Goal: Task Accomplishment & Management: Use online tool/utility

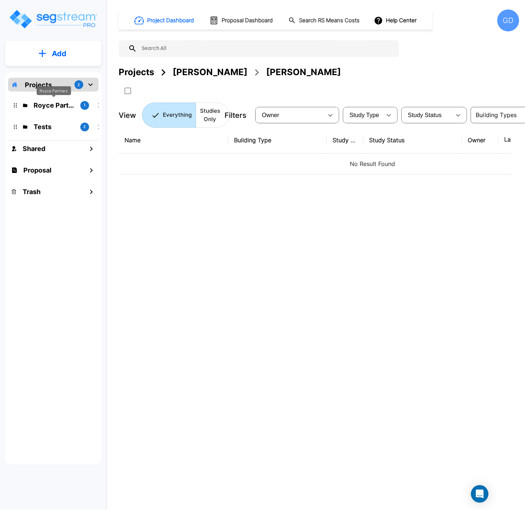
click at [56, 104] on p "Royce Partners" at bounding box center [54, 105] width 41 height 10
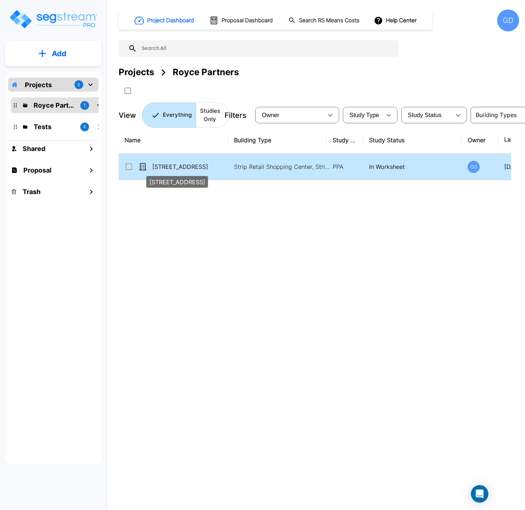
click at [202, 167] on p "9240-9250 Broadway Street" at bounding box center [188, 166] width 73 height 9
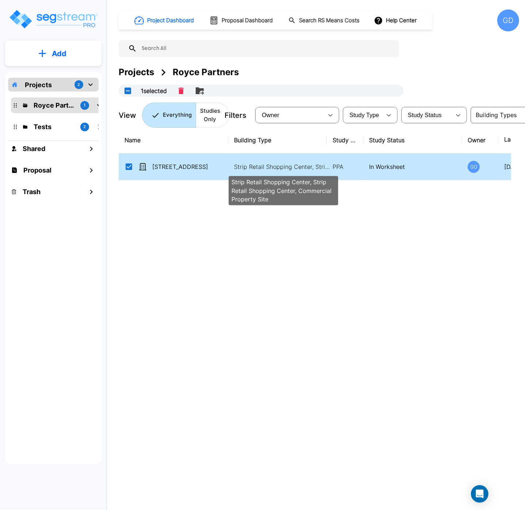
click at [272, 169] on p "Strip Retail Shopping Center, Strip Retail Shopping Center, Commercial Property…" at bounding box center [283, 166] width 98 height 9
checkbox input "false"
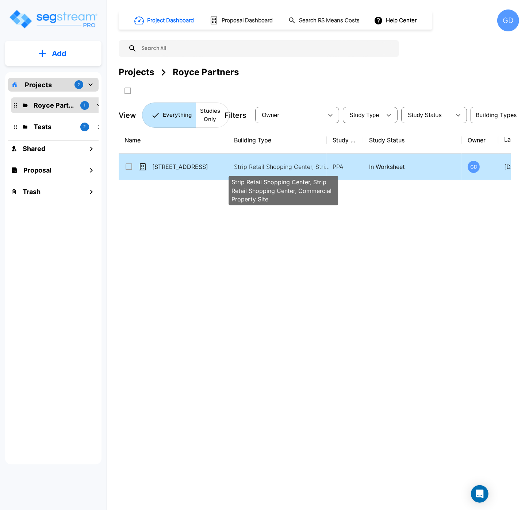
click at [272, 169] on p "Strip Retail Shopping Center, Strip Retail Shopping Center, Commercial Property…" at bounding box center [283, 166] width 98 height 9
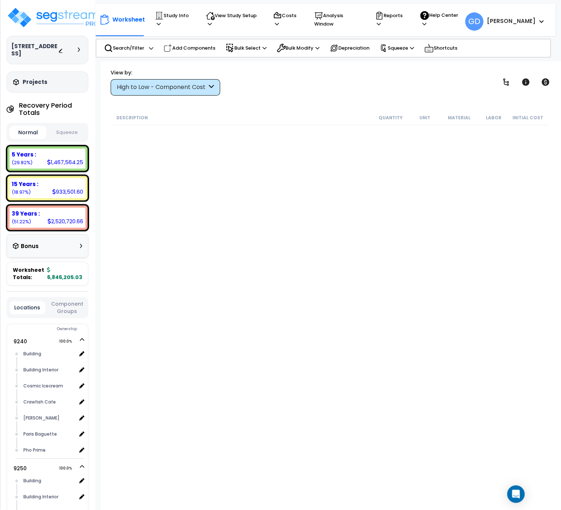
click at [210, 90] on icon at bounding box center [211, 87] width 5 height 8
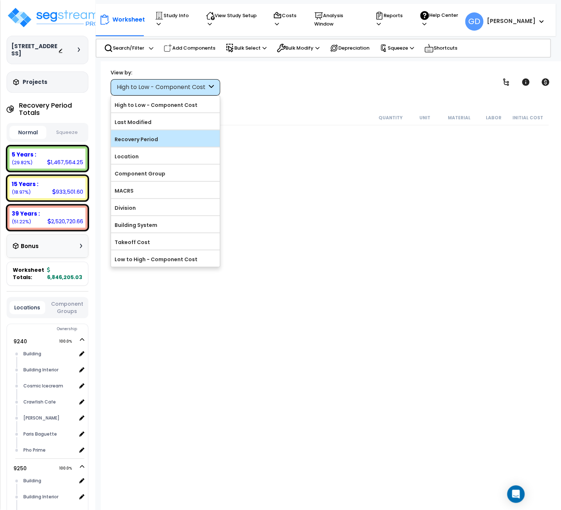
click at [181, 135] on label "Recovery Period" at bounding box center [165, 139] width 109 height 11
click at [0, 0] on input "Recovery Period" at bounding box center [0, 0] width 0 height 0
click at [148, 139] on label "Recovery Period" at bounding box center [165, 139] width 109 height 11
click at [0, 0] on input "Recovery Period" at bounding box center [0, 0] width 0 height 0
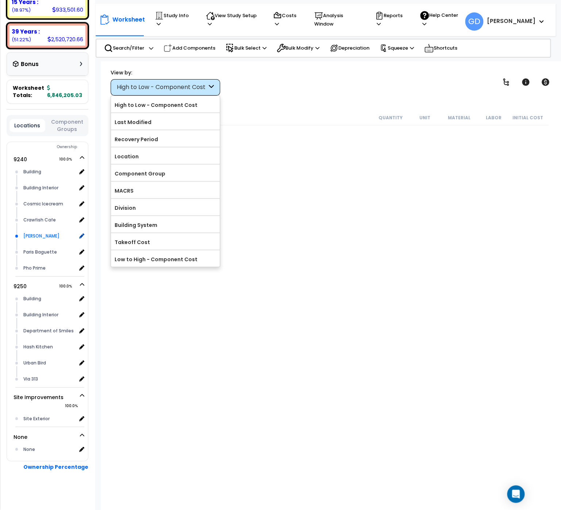
scroll to position [190, 0]
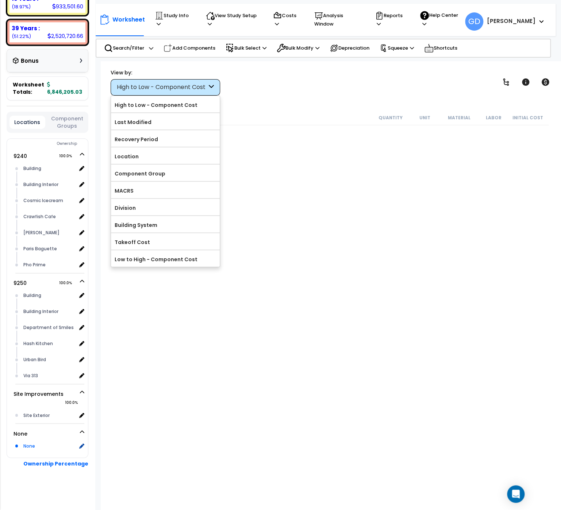
click at [31, 444] on div "None" at bounding box center [49, 445] width 54 height 9
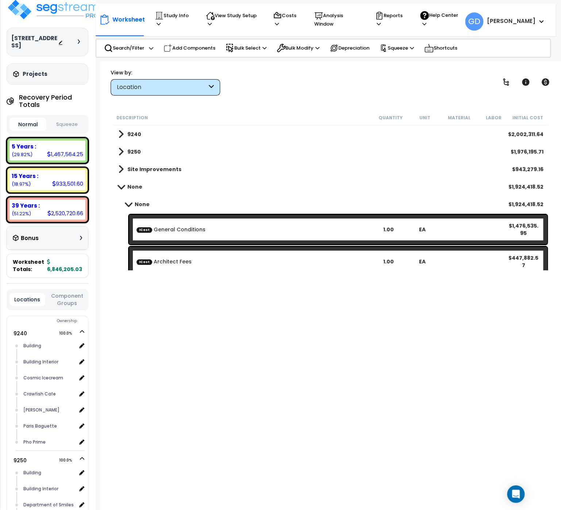
scroll to position [0, 0]
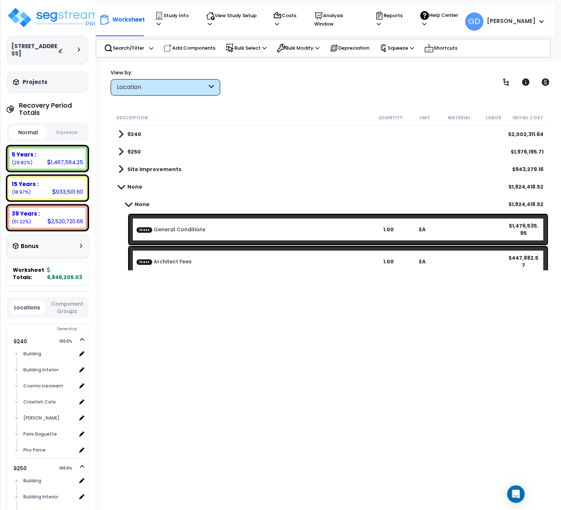
click at [542, 20] on icon at bounding box center [541, 21] width 4 height 3
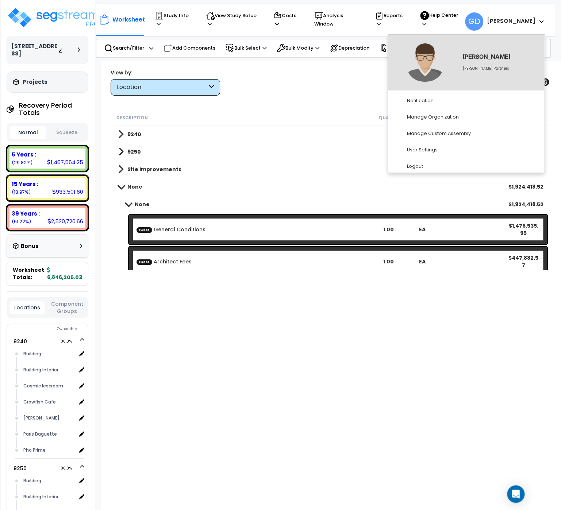
click at [433, 385] on div "Description Quantity Unit Material Labor Initial Cost 9240 $2,002,311.64 9250 $…" at bounding box center [331, 281] width 438 height 342
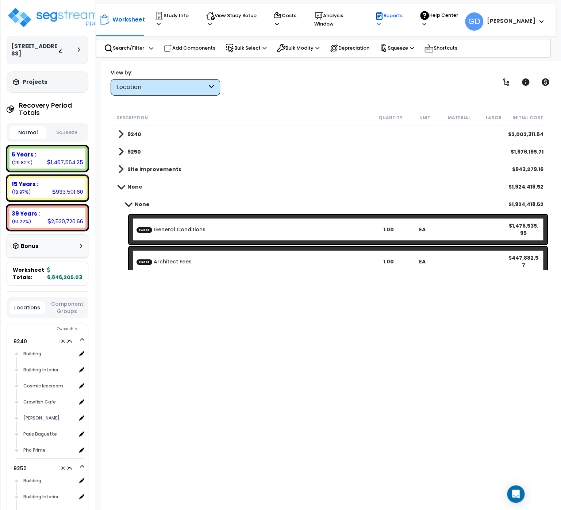
click at [406, 22] on p "Reports" at bounding box center [390, 19] width 31 height 17
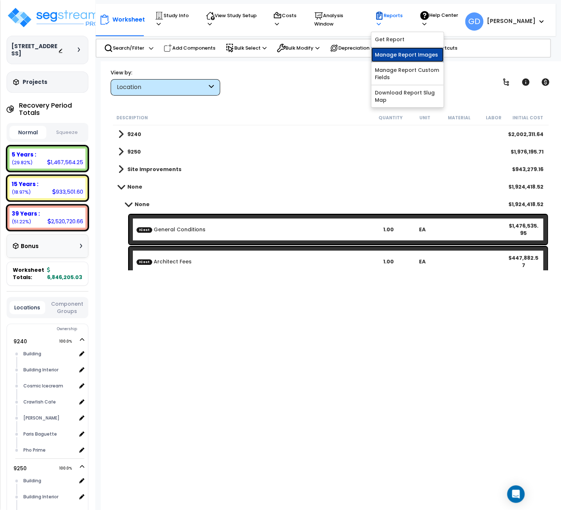
click at [420, 53] on link "Manage Report Images" at bounding box center [407, 54] width 72 height 15
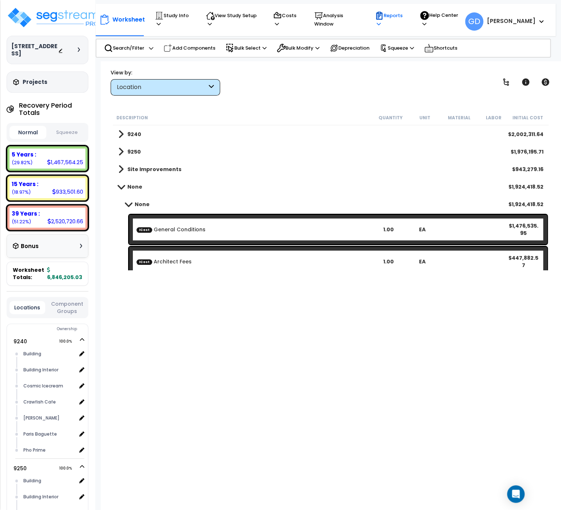
click at [380, 22] on icon at bounding box center [378, 24] width 4 height 5
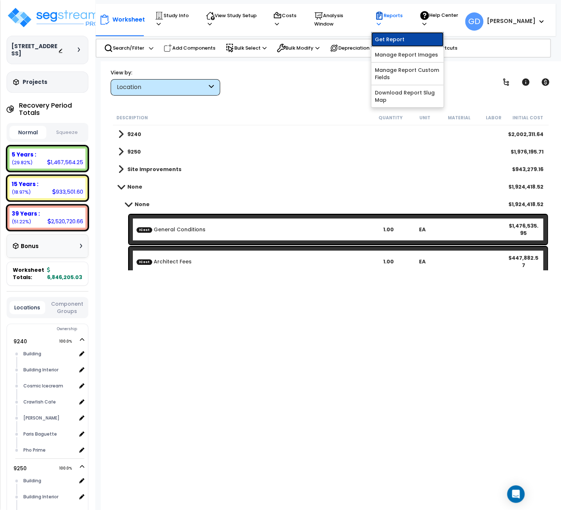
click at [405, 32] on link "Get Report" at bounding box center [407, 39] width 72 height 15
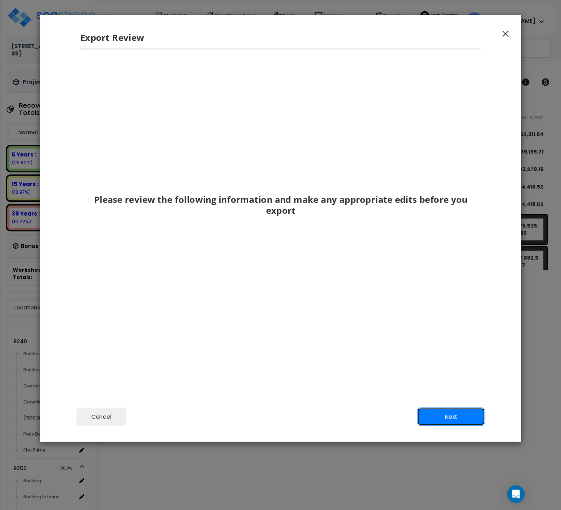
click at [455, 424] on button "Next" at bounding box center [450, 416] width 68 height 18
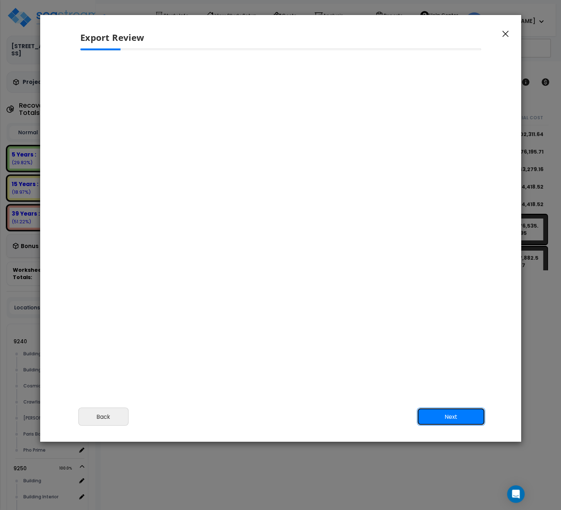
click at [450, 414] on button "Next" at bounding box center [450, 416] width 68 height 18
click at [449, 418] on button "Next" at bounding box center [450, 416] width 68 height 18
click at [227, 191] on div at bounding box center [280, 177] width 401 height 241
click at [456, 425] on button "Next" at bounding box center [450, 416] width 68 height 18
click at [455, 419] on button "Next" at bounding box center [450, 416] width 68 height 18
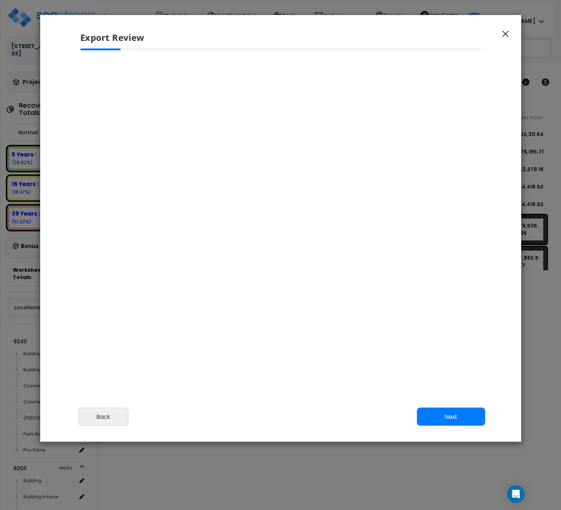
click at [430, 334] on div "Please review the following information and make any appropriate edits before y…" at bounding box center [280, 225] width 481 height 353
click at [505, 35] on icon "button" at bounding box center [505, 34] width 6 height 6
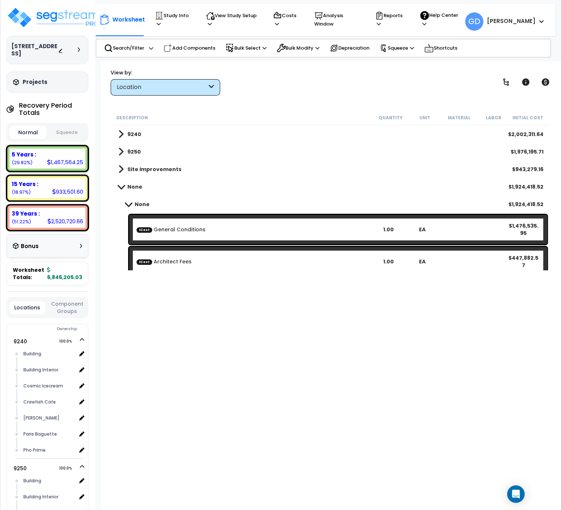
click at [417, 392] on div "Description Quantity Unit Material Labor Initial Cost 9240 $2,002,311.64 9250 $…" at bounding box center [331, 281] width 438 height 342
click at [406, 19] on p "Reports" at bounding box center [390, 19] width 31 height 17
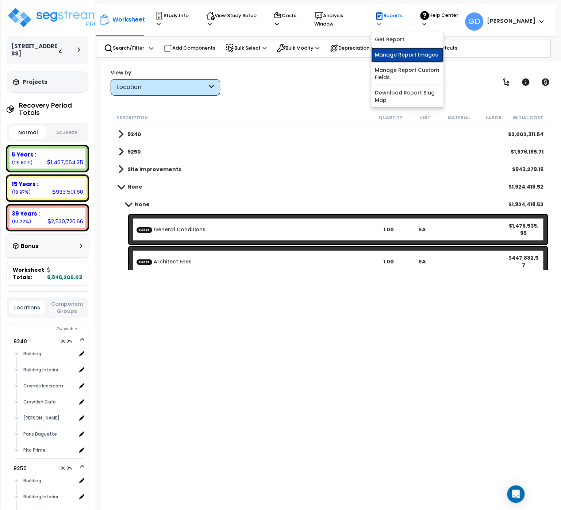
click at [421, 50] on link "Manage Report Images" at bounding box center [407, 54] width 72 height 15
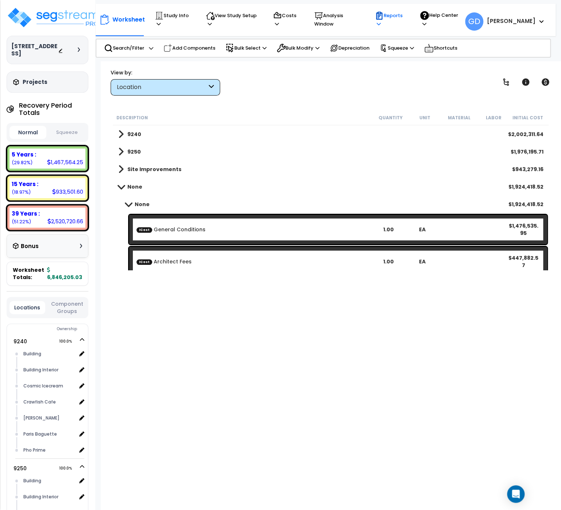
click at [406, 20] on p "Reports" at bounding box center [390, 19] width 31 height 17
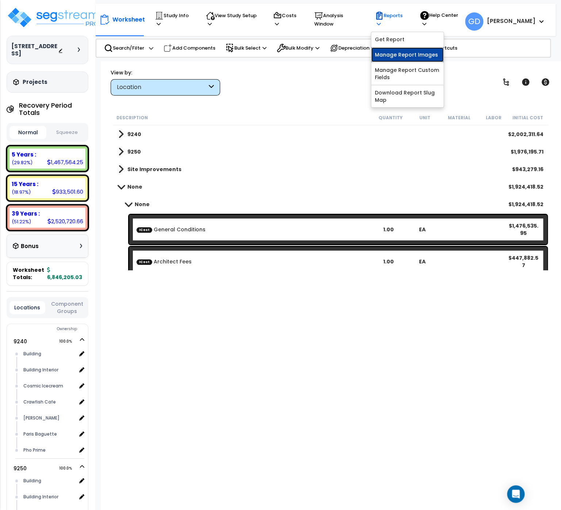
click at [418, 48] on link "Manage Report Images" at bounding box center [407, 54] width 72 height 15
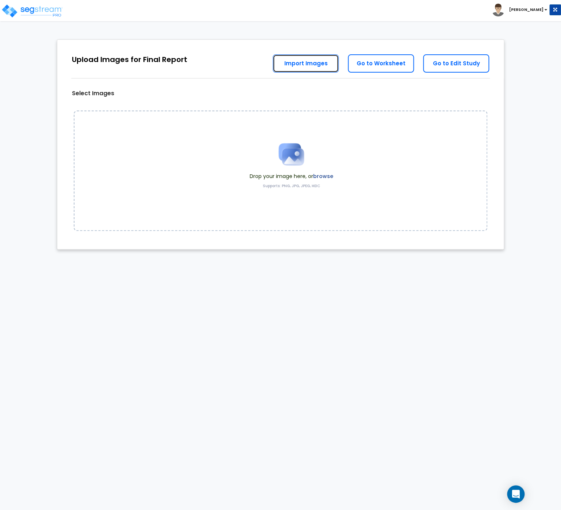
click at [306, 62] on link "Import Images" at bounding box center [305, 63] width 66 height 18
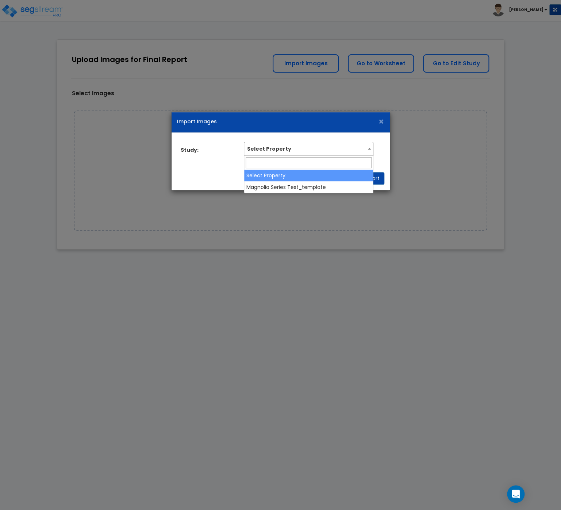
click at [362, 151] on span "Select Property" at bounding box center [308, 148] width 129 height 12
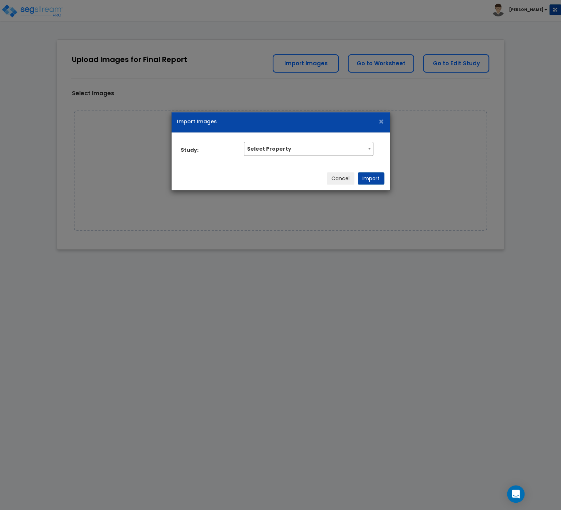
click at [378, 150] on div "Select Property Magnolia Series Test_template Select Property" at bounding box center [308, 150] width 140 height 16
click at [382, 124] on span "×" at bounding box center [381, 121] width 6 height 13
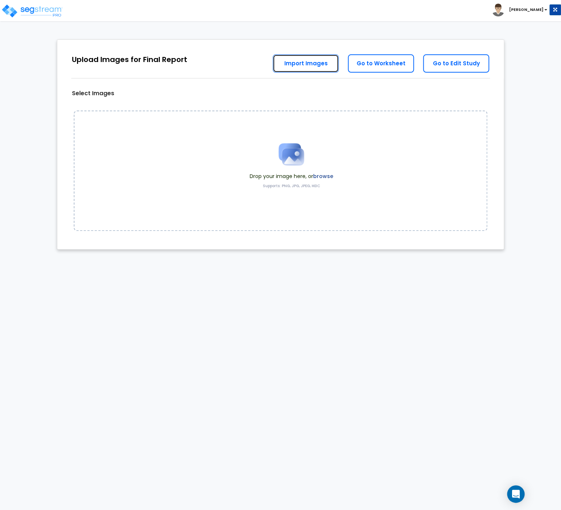
click at [325, 66] on link "Import Images" at bounding box center [305, 63] width 66 height 18
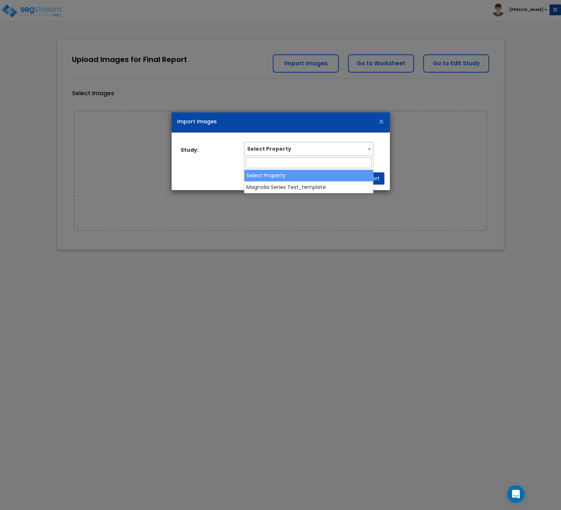
click at [330, 150] on span "Select Property" at bounding box center [308, 148] width 129 height 12
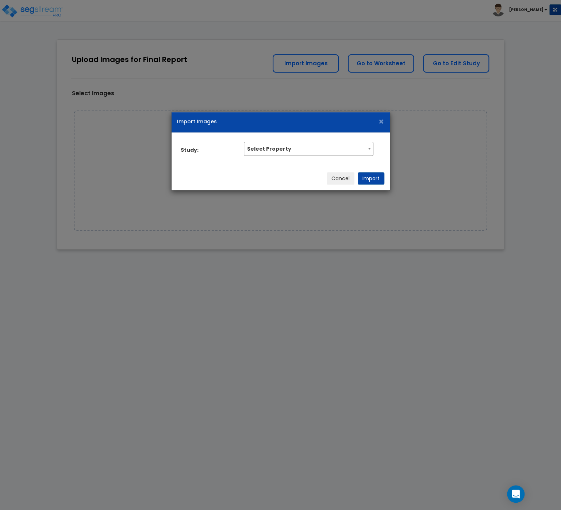
click at [246, 217] on div "Import Images × Study: Select Property Magnolia Series Test_template Select Pro…" at bounding box center [280, 255] width 561 height 510
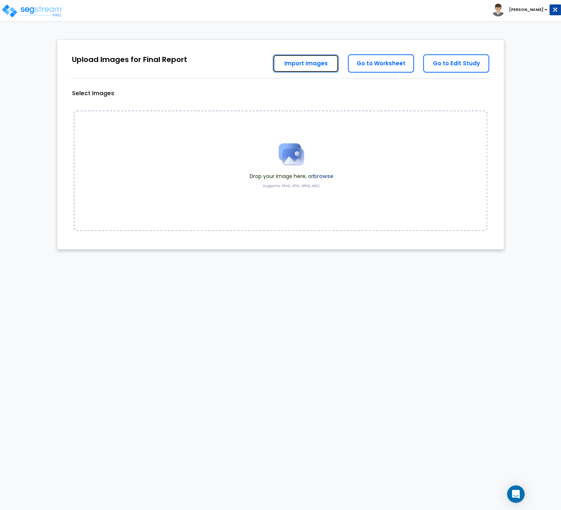
click at [306, 64] on link "Import Images" at bounding box center [305, 63] width 66 height 18
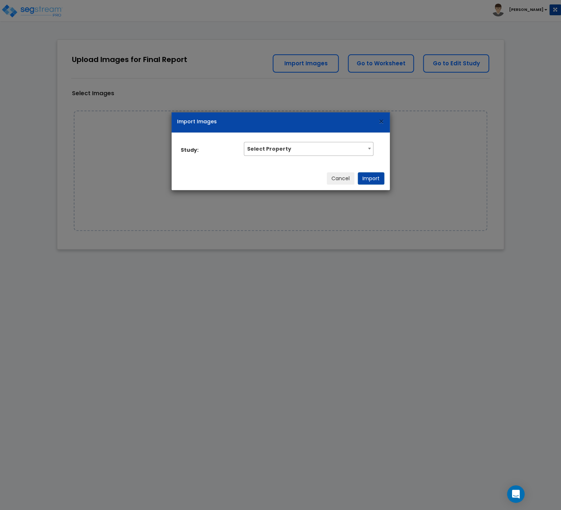
click at [378, 126] on span "×" at bounding box center [381, 121] width 6 height 13
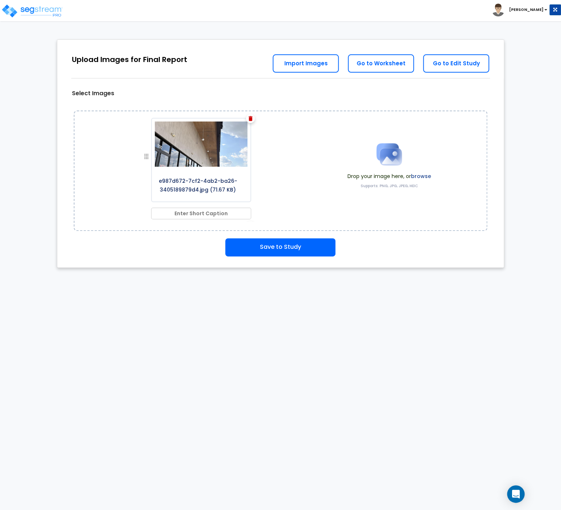
scroll to position [41, 0]
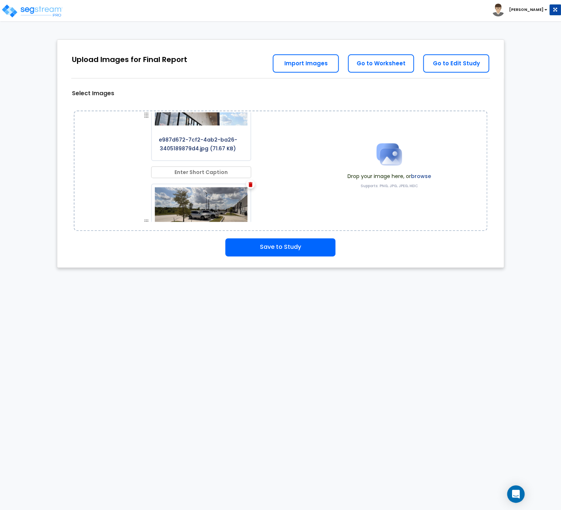
click at [220, 178] on input "text" at bounding box center [201, 172] width 100 height 12
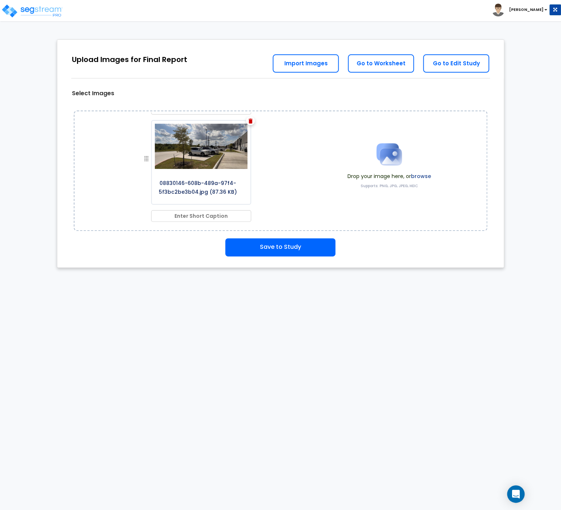
scroll to position [113, 0]
type input "Exterior"
click at [220, 214] on input "text" at bounding box center [201, 216] width 100 height 12
type input "Parking Area"
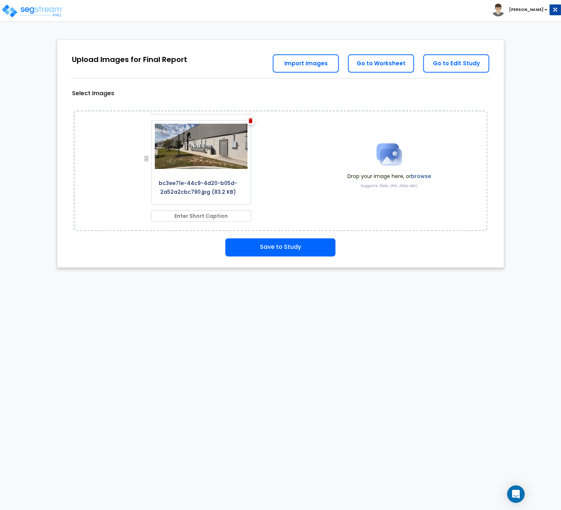
scroll to position [229, 0]
click at [232, 217] on input "text" at bounding box center [201, 216] width 100 height 12
type input "Backside of Building"
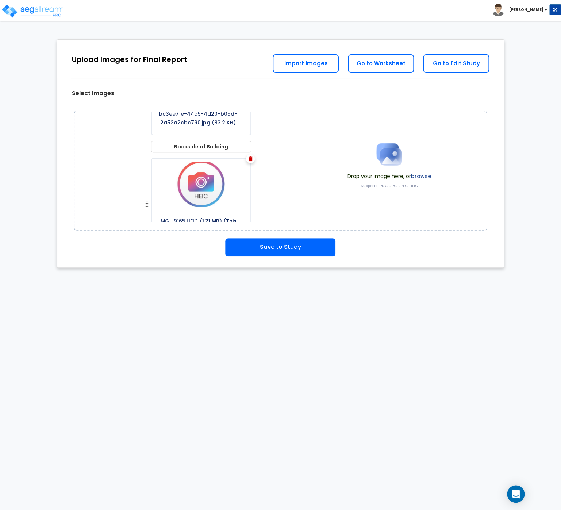
scroll to position [353, 0]
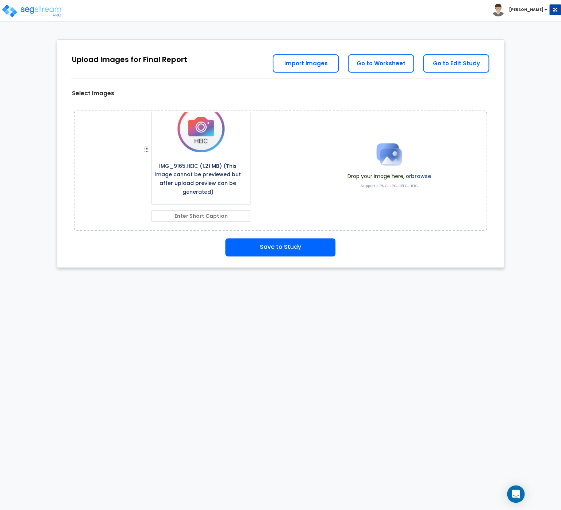
click at [199, 213] on input "text" at bounding box center [201, 216] width 100 height 12
type input "Cosmic Lobby"
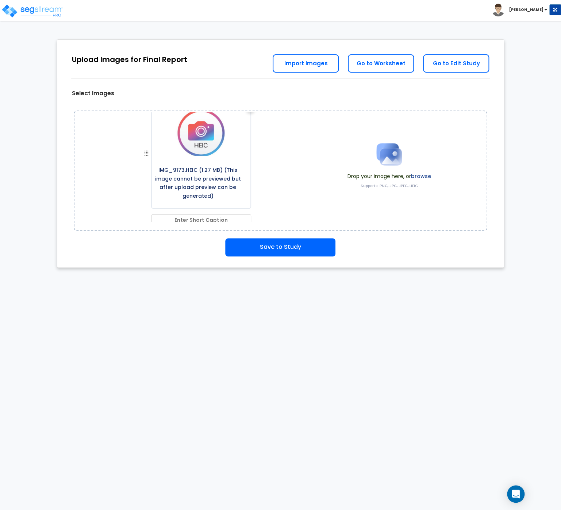
scroll to position [478, 0]
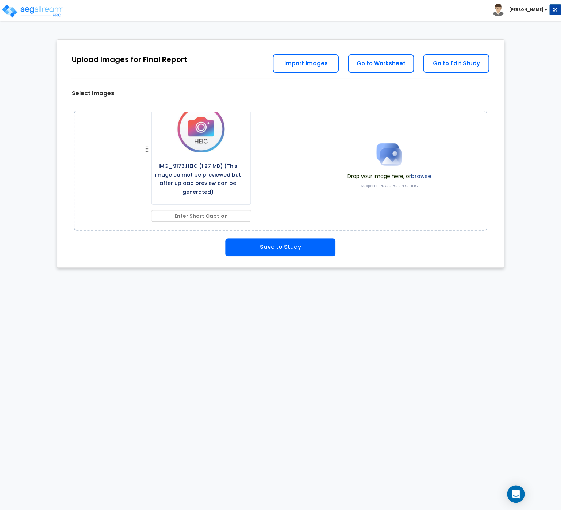
click at [199, 215] on input "text" at bounding box center [201, 216] width 100 height 12
type input "Cosmic Interior"
click at [226, 217] on input "text" at bounding box center [201, 216] width 100 height 12
type input "Cosmic Interior"
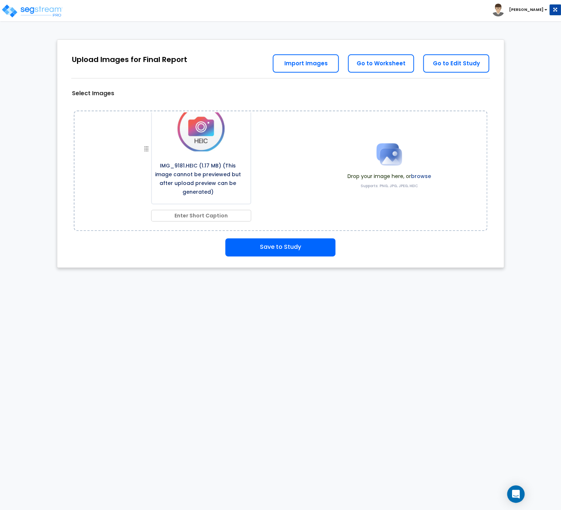
scroll to position [727, 0]
click at [204, 216] on input "text" at bounding box center [201, 216] width 100 height 12
type input "Cosmic Restroom"
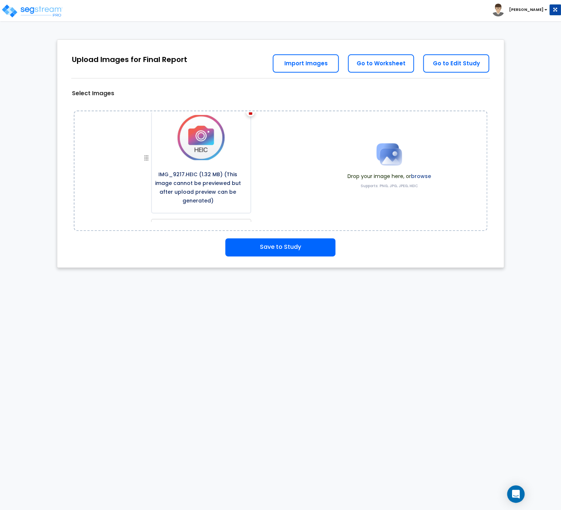
scroll to position [851, 0]
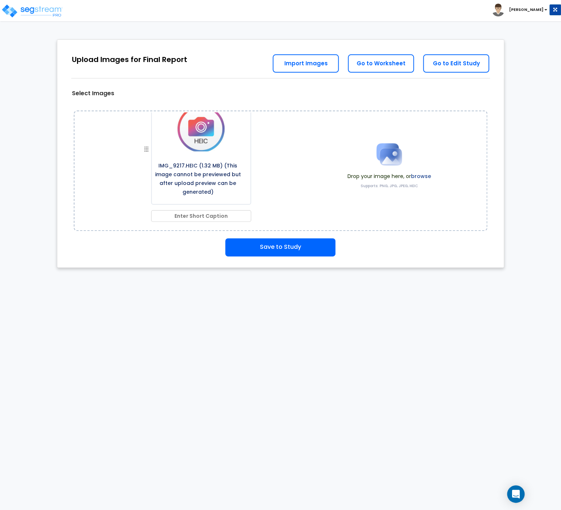
click at [207, 214] on input "text" at bounding box center [201, 216] width 100 height 12
type input "Crawfish Cafe Front"
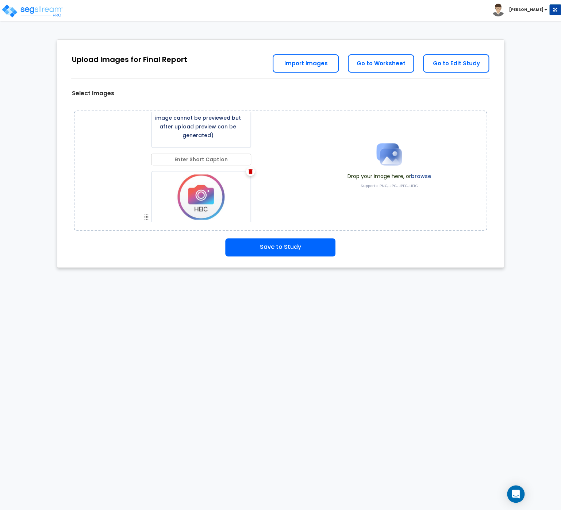
scroll to position [393, 0]
click at [212, 165] on input "text" at bounding box center [201, 159] width 100 height 12
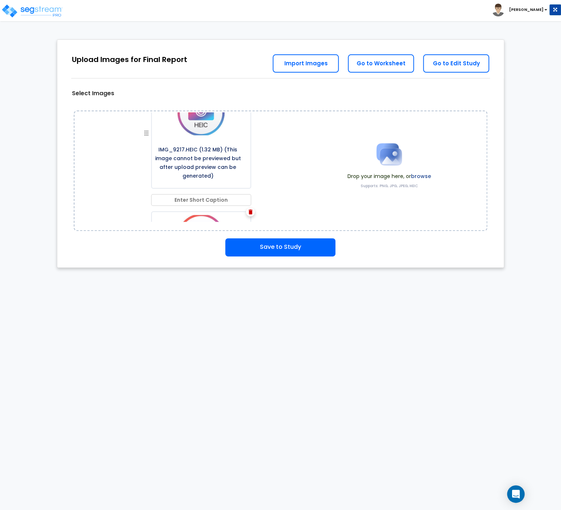
scroll to position [975, 0]
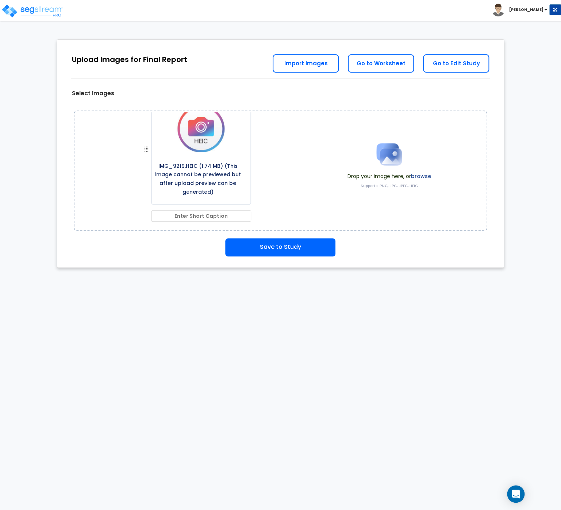
click at [220, 214] on input "text" at bounding box center [201, 216] width 100 height 12
type input "Crawfish Cafe Lobby"
click at [276, 171] on div "e987d672-7cf2-4ab2-ba26-3405189879d4.jpg (71.67 KB) Exterior 08830146-608b-489a…" at bounding box center [204, 166] width 195 height 109
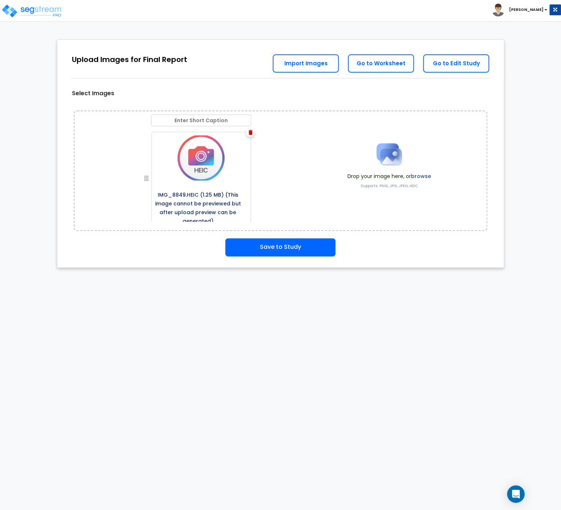
scroll to position [2011, 0]
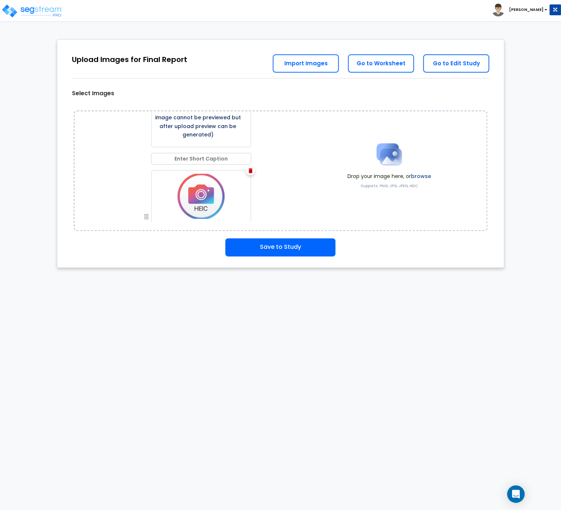
click at [251, 173] on img at bounding box center [250, 170] width 4 height 5
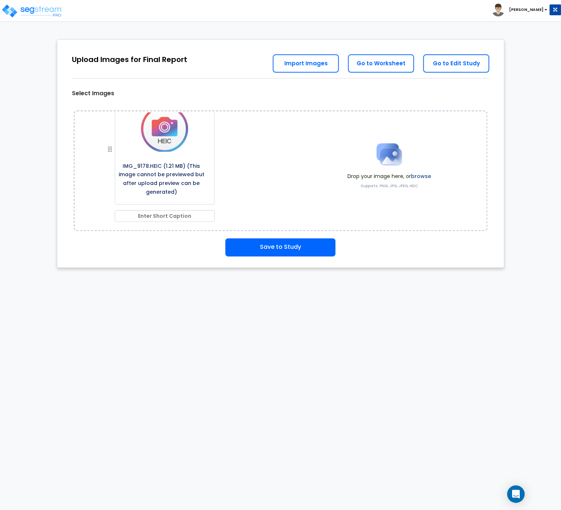
scroll to position [0, 0]
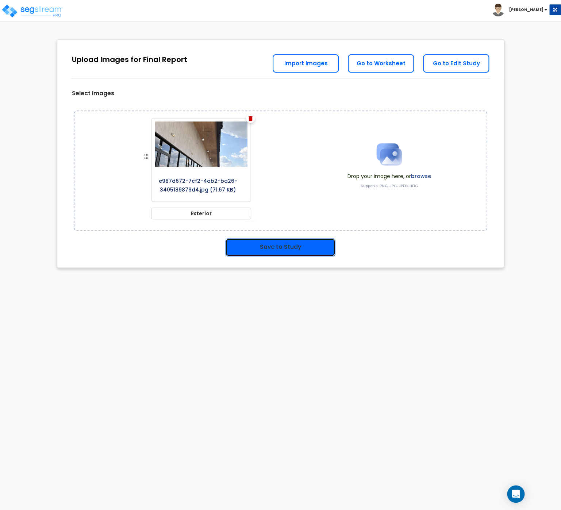
click at [291, 248] on button "Save to Study" at bounding box center [280, 247] width 110 height 18
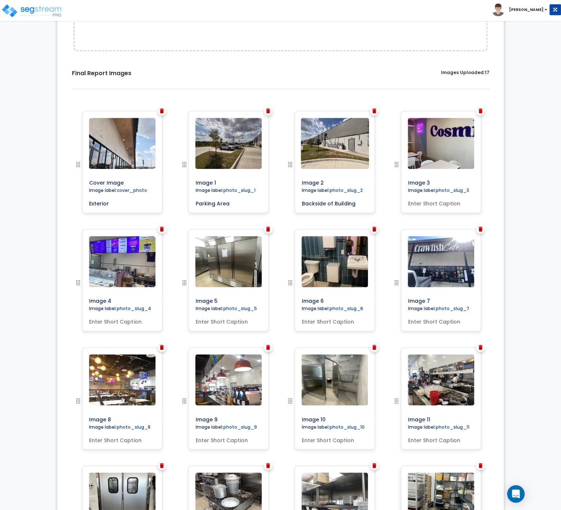
scroll to position [166, 0]
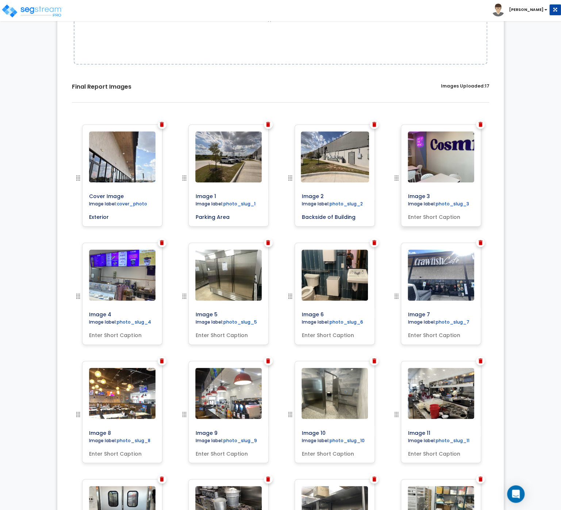
click at [423, 216] on input "text" at bounding box center [441, 215] width 72 height 10
type input "Cosmic"
click at [117, 334] on input "text" at bounding box center [122, 334] width 72 height 10
type input "Cosmic Interior"
click at [440, 217] on input "Cosmic" at bounding box center [441, 215] width 72 height 10
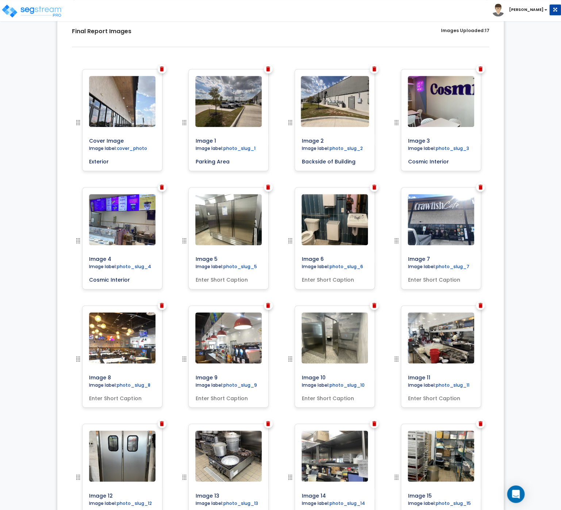
scroll to position [274, 0]
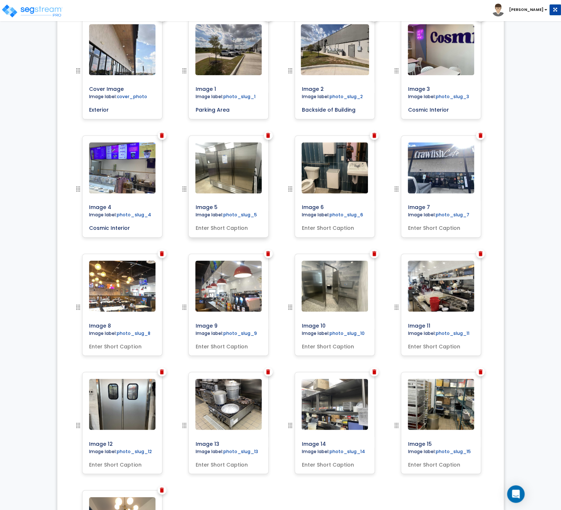
type input "Cosmic Interior"
click at [223, 226] on input "text" at bounding box center [228, 226] width 72 height 10
type input "Cosmic Kitchen"
click at [312, 227] on input "text" at bounding box center [334, 226] width 72 height 10
type input "Cosmic Bathroom"
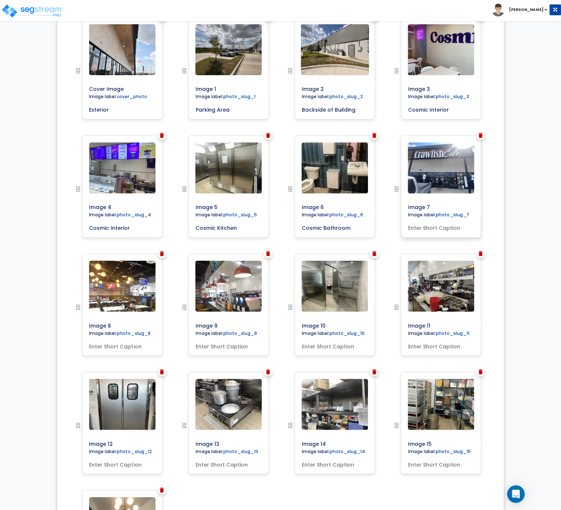
click at [432, 232] on input "text" at bounding box center [441, 226] width 72 height 10
type input "Crawfish Cafe Exterior"
click at [123, 348] on input "text" at bounding box center [122, 345] width 72 height 10
type input "Crawfish Lobby"
click at [208, 349] on input "text" at bounding box center [228, 345] width 72 height 10
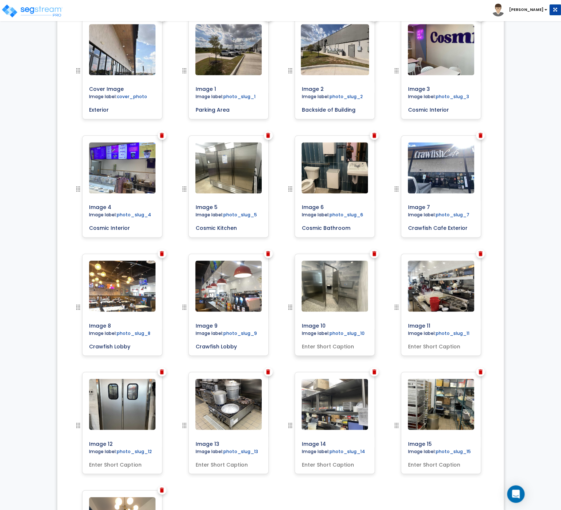
type input "Crawfish Lobby"
click at [322, 347] on input "text" at bounding box center [334, 345] width 72 height 10
type input "Crawfish Bathroom"
click at [442, 348] on input "text" at bounding box center [441, 345] width 72 height 10
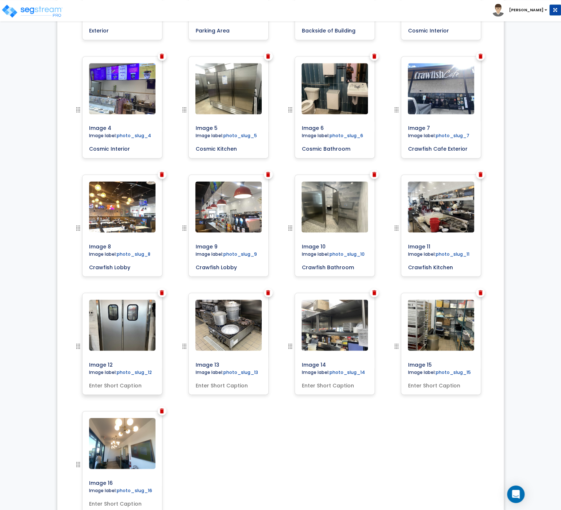
scroll to position [391, 0]
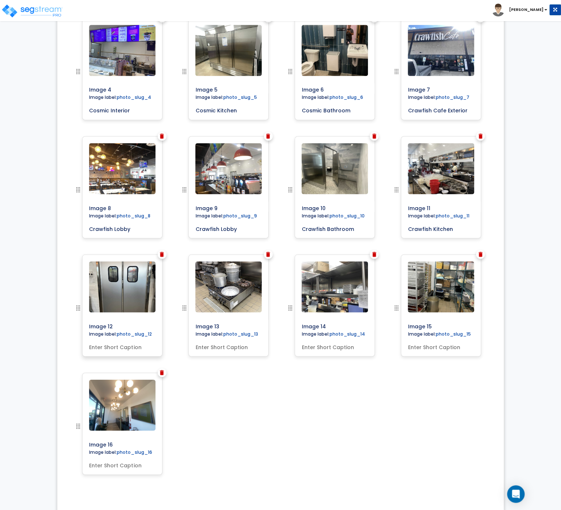
type input "Crawfish Kitchen"
click at [115, 349] on input "text" at bounding box center [122, 345] width 72 height 10
type input "Liason Doors"
click at [205, 347] on input "text" at bounding box center [228, 345] width 72 height 10
type input "Crawfish Kitchen"
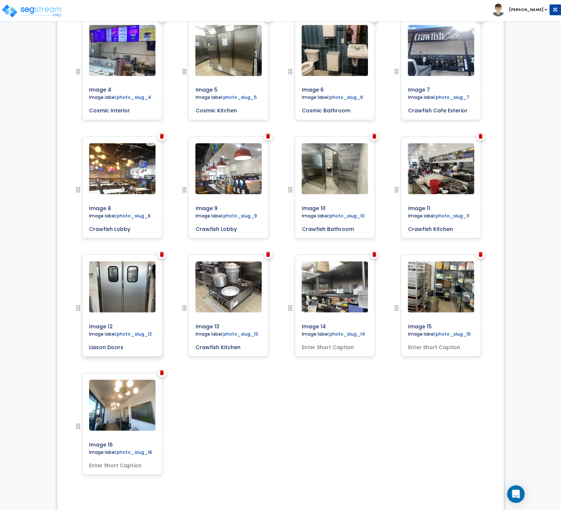
click at [103, 346] on input "Liason Doors" at bounding box center [122, 345] width 72 height 10
click at [91, 347] on input "Liason Doors" at bounding box center [122, 345] width 72 height 10
click at [135, 347] on input "[PERSON_NAME] Doors" at bounding box center [122, 345] width 72 height 10
type input "[PERSON_NAME] Doors"
click at [312, 348] on input "text" at bounding box center [334, 345] width 72 height 10
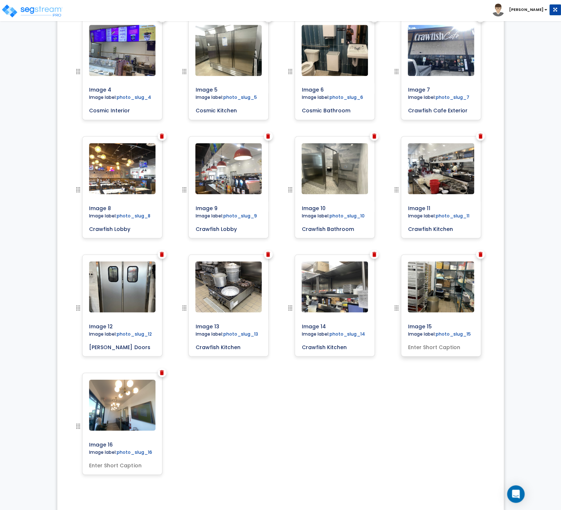
type input "Crawfish Kitchen"
click at [433, 349] on input "text" at bounding box center [441, 345] width 72 height 10
type input "Crawfish Storage"
click at [104, 464] on input "text" at bounding box center [122, 464] width 72 height 10
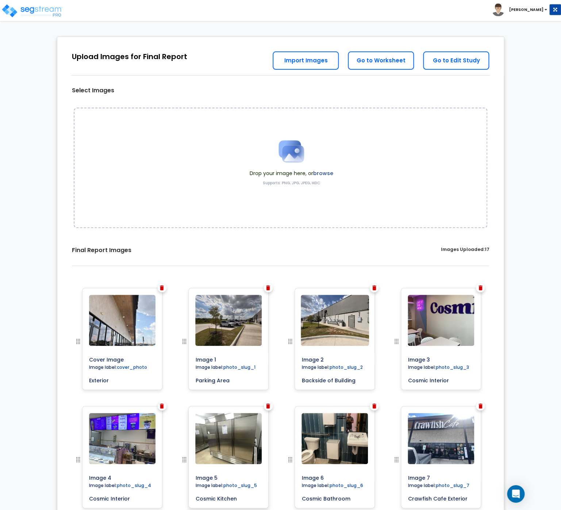
scroll to position [0, 0]
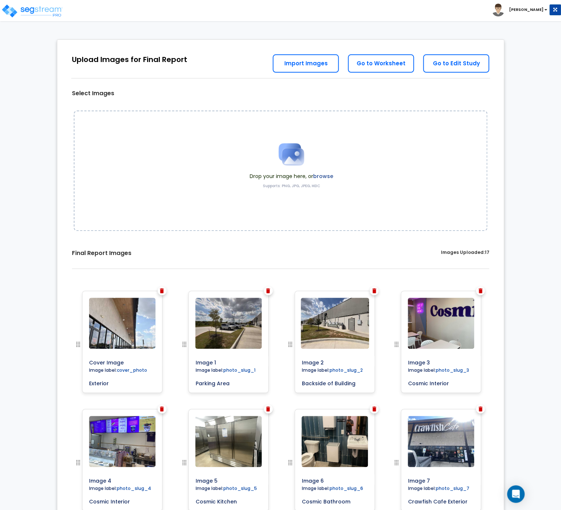
type input "Dept of Smiles"
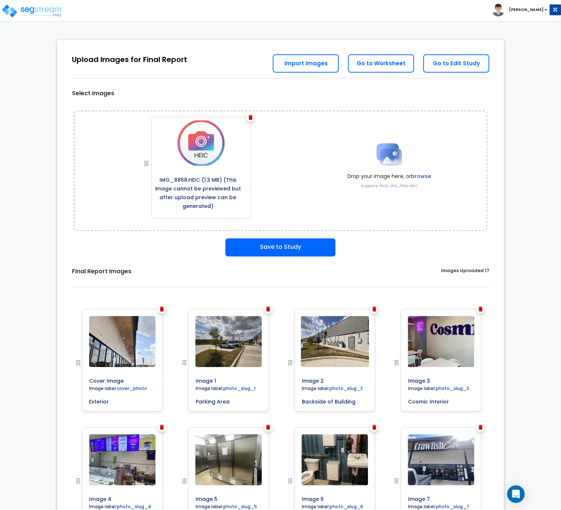
scroll to position [332, 0]
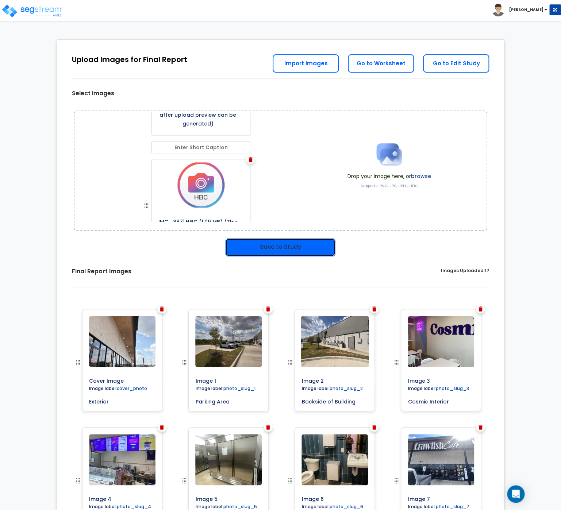
click at [277, 247] on button "Save to Study" at bounding box center [280, 247] width 110 height 18
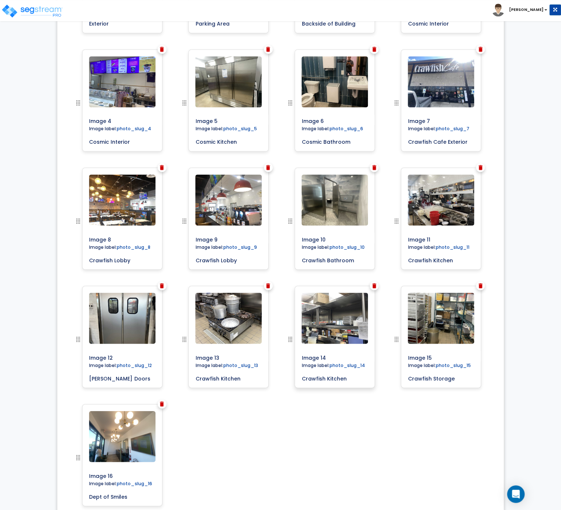
scroll to position [451, 0]
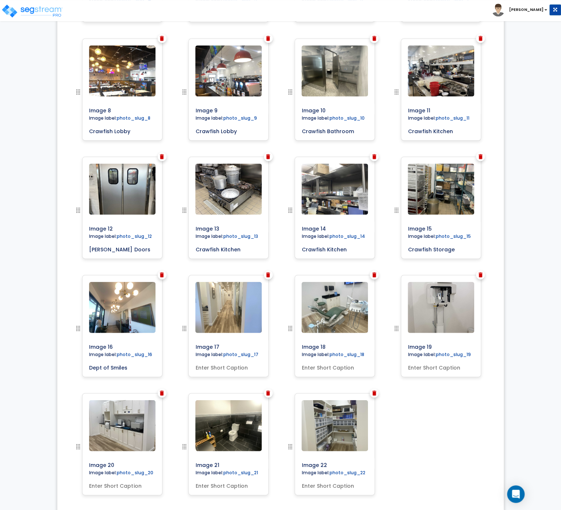
scroll to position [546, 0]
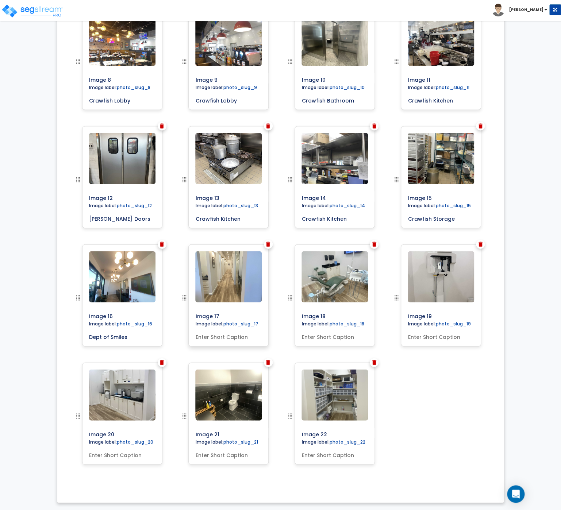
click at [212, 339] on input "text" at bounding box center [228, 335] width 72 height 10
type input "Dept of Smiles Hallway"
click at [318, 336] on input "text" at bounding box center [334, 336] width 72 height 10
type input "DOS Exam Room"
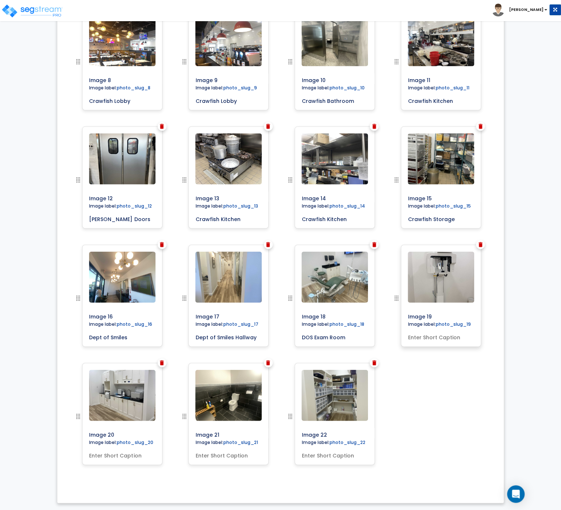
click at [417, 338] on input "text" at bounding box center [441, 336] width 72 height 10
type input "DOS Xray"
drag, startPoint x: 109, startPoint y: 457, endPoint x: 97, endPoint y: 458, distance: 11.7
click at [110, 458] on input "text" at bounding box center [122, 454] width 72 height 10
type input "DOS Interior"
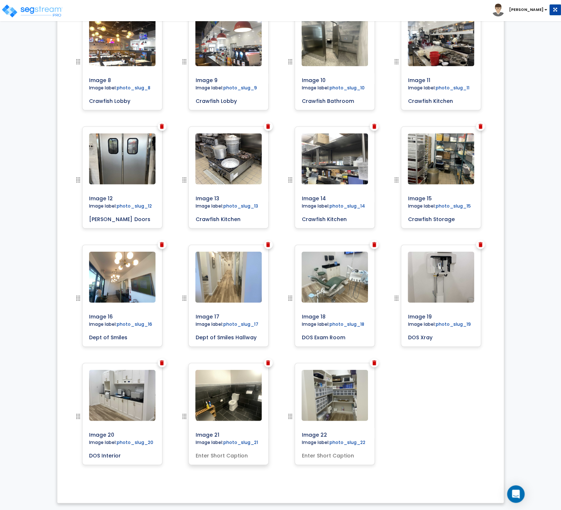
click at [204, 456] on input "text" at bounding box center [228, 454] width 72 height 10
drag, startPoint x: 220, startPoint y: 457, endPoint x: 208, endPoint y: 455, distance: 11.5
click at [208, 456] on input "DOS Bathroom" at bounding box center [228, 454] width 72 height 10
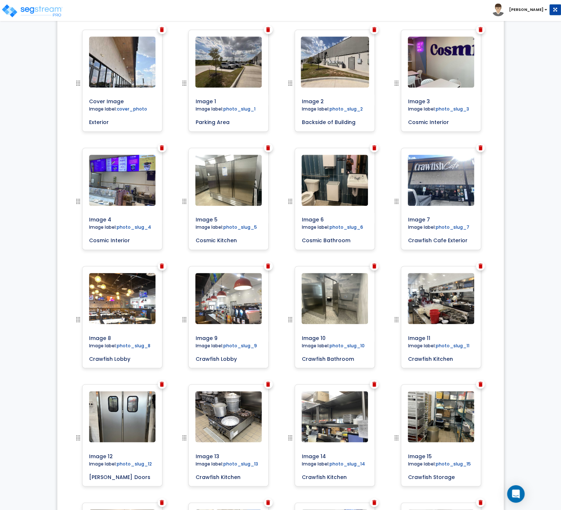
scroll to position [246, 0]
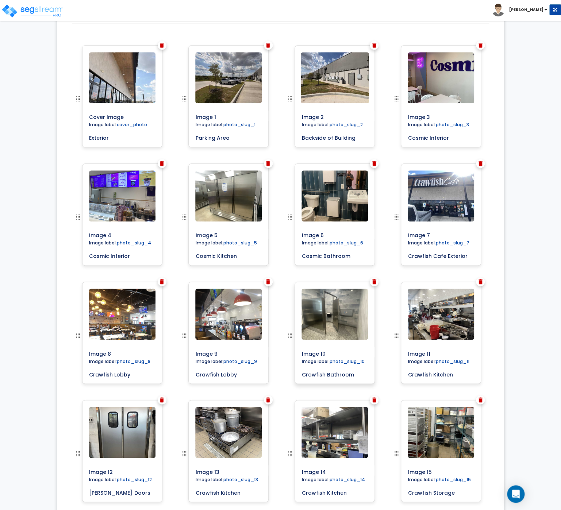
type input "DOS Restroom"
click at [337, 375] on input "Crawfish Bathroom" at bounding box center [334, 373] width 72 height 10
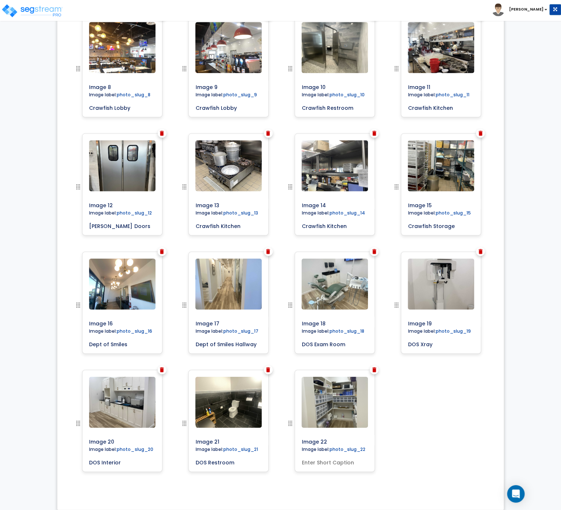
scroll to position [519, 0]
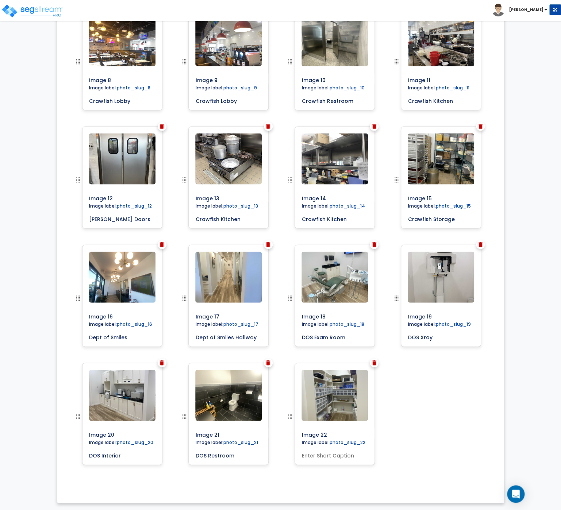
type input "Crawfish Restroom"
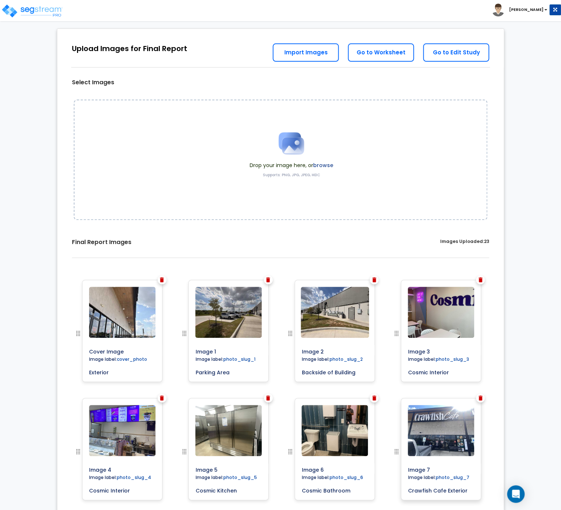
scroll to position [0, 0]
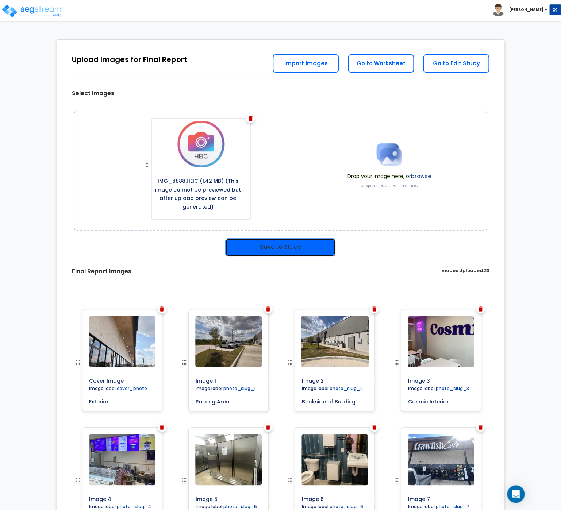
drag, startPoint x: 270, startPoint y: 247, endPoint x: 398, endPoint y: 267, distance: 129.9
click at [271, 247] on button "Save to Study" at bounding box center [280, 247] width 110 height 18
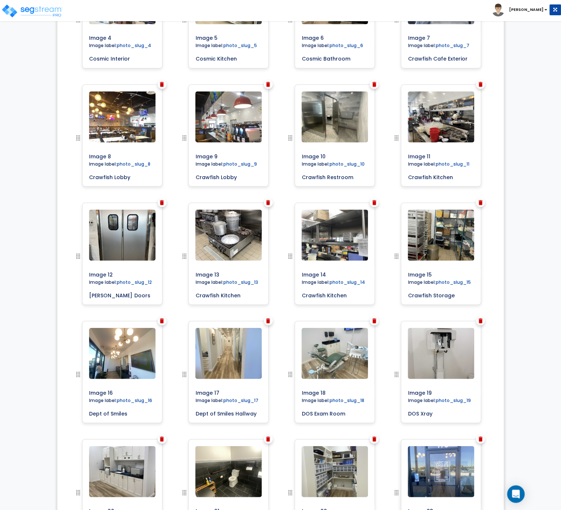
scroll to position [546, 0]
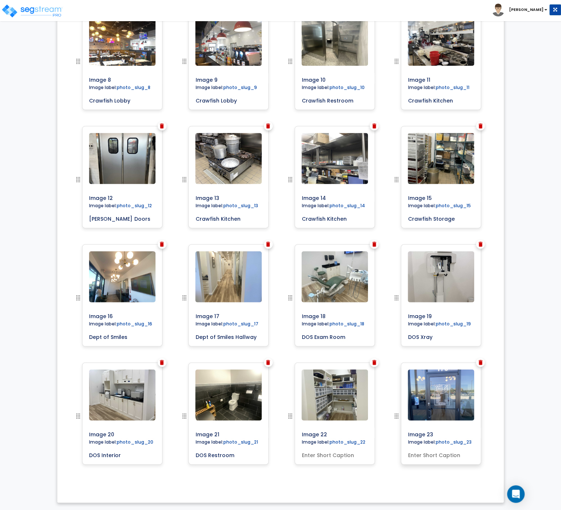
click at [433, 456] on input "text" at bounding box center [441, 453] width 72 height 10
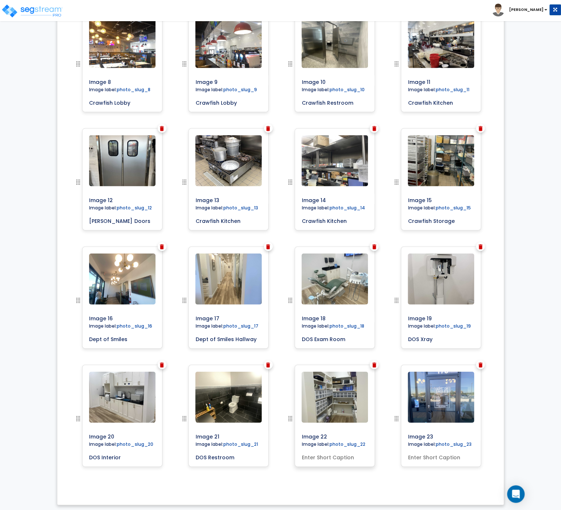
scroll to position [519, 0]
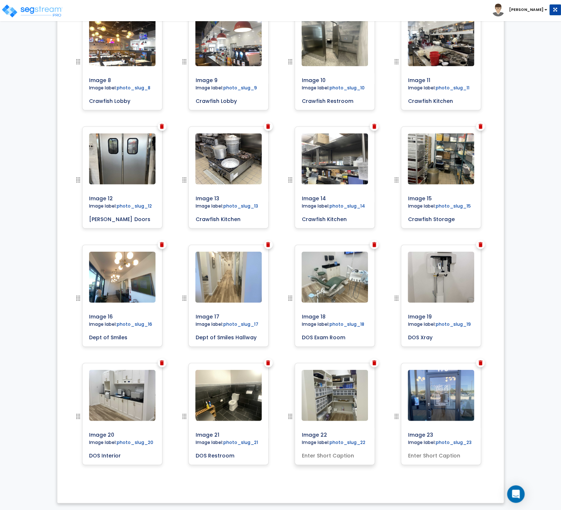
click at [334, 455] on input "text" at bounding box center [334, 454] width 72 height 10
type input "DOS Storage"
click at [422, 456] on input "text" at bounding box center [441, 454] width 72 height 10
type input "DOS Exterior"
click at [492, 413] on div "Image 23" at bounding box center [439, 422] width 106 height 118
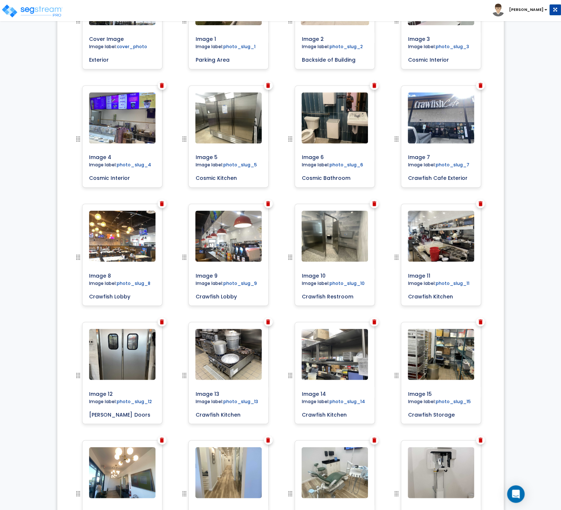
scroll to position [206, 0]
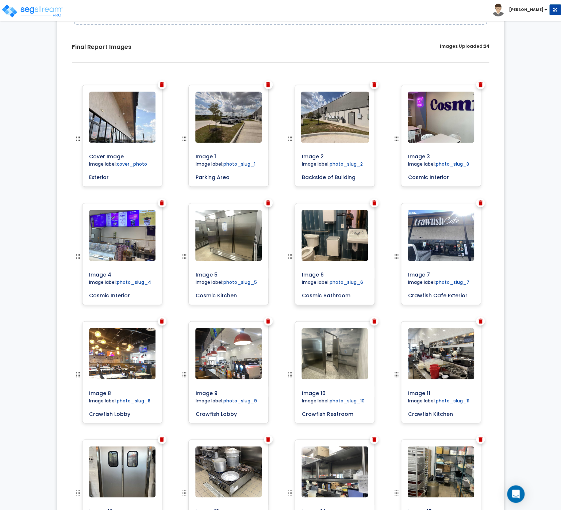
click at [331, 294] on input "Cosmic Bathroom" at bounding box center [334, 294] width 72 height 10
drag, startPoint x: 333, startPoint y: 296, endPoint x: 323, endPoint y: 296, distance: 9.8
click at [323, 296] on input "Cosmic Bathroom" at bounding box center [334, 294] width 72 height 10
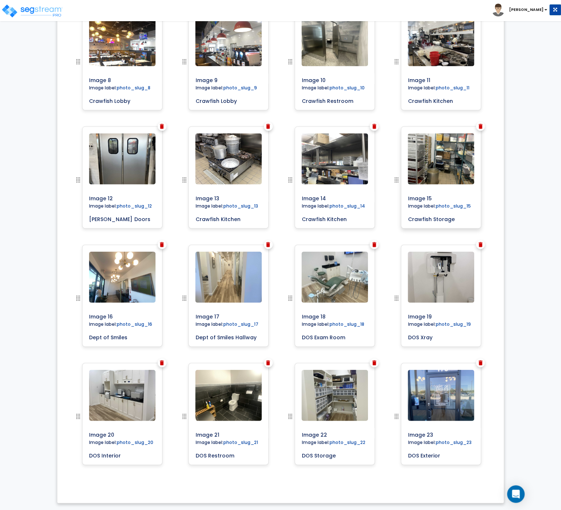
scroll to position [519, 0]
type input "Cosmic Restroom"
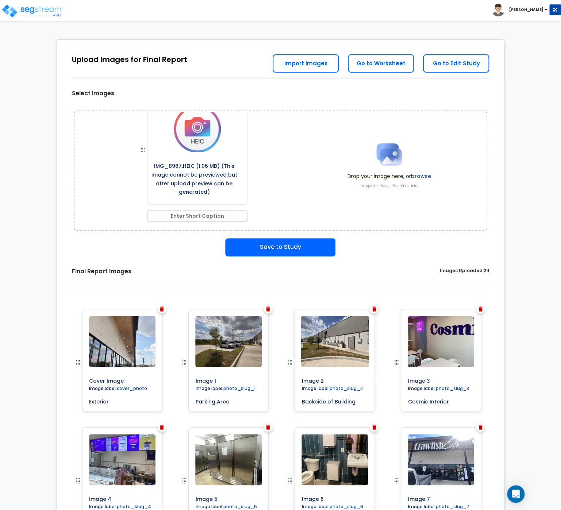
scroll to position [0, 0]
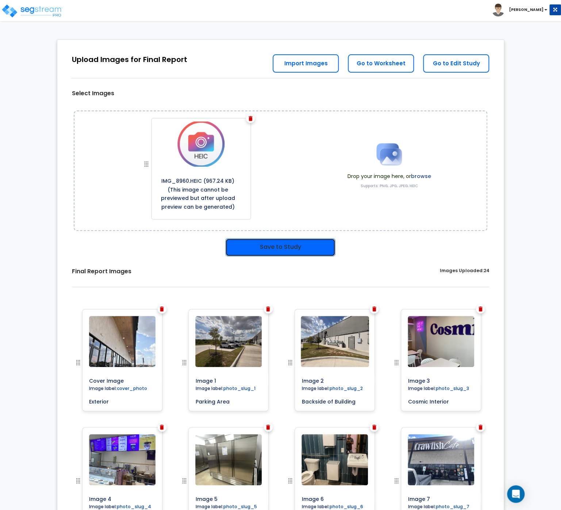
drag, startPoint x: 272, startPoint y: 246, endPoint x: 547, endPoint y: 268, distance: 276.0
click at [276, 246] on button "Save to Study" at bounding box center [280, 247] width 110 height 18
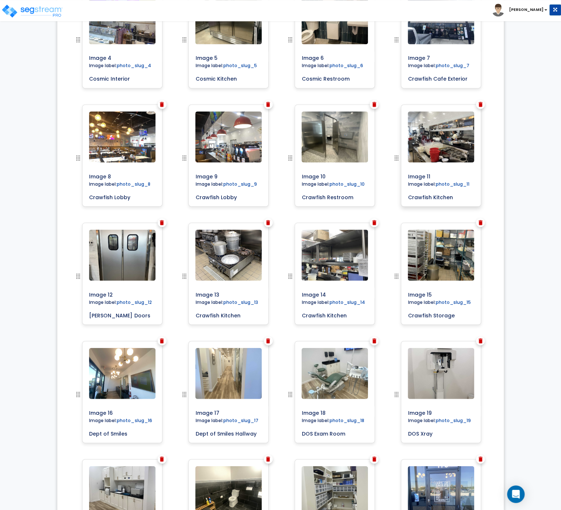
scroll to position [637, 0]
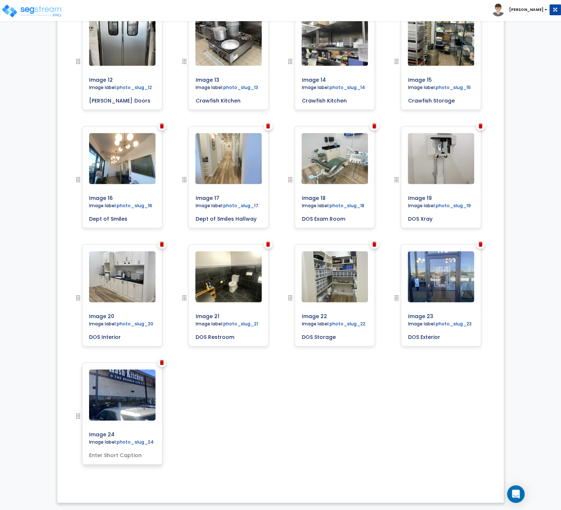
click at [112, 457] on input "text" at bounding box center [122, 454] width 72 height 10
type input "Hash Kitchen"
click at [226, 434] on div "Cover Image Image label: cover_photo Exterior" at bounding box center [281, 67] width 436 height 838
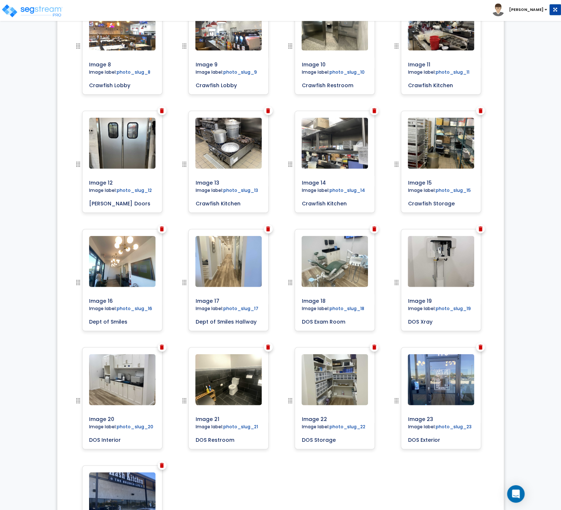
scroll to position [520, 0]
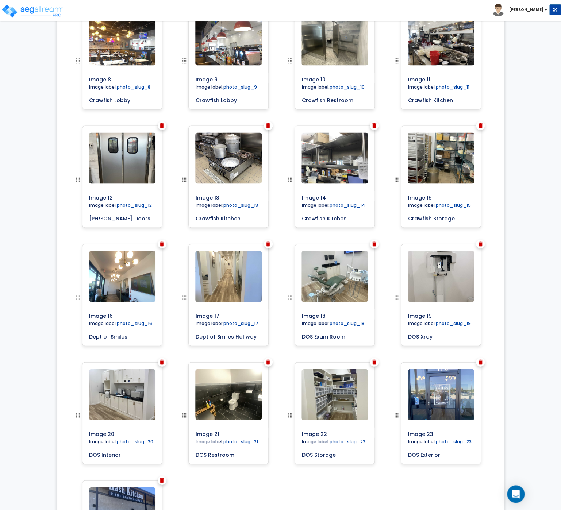
click at [373, 363] on img at bounding box center [374, 361] width 4 height 5
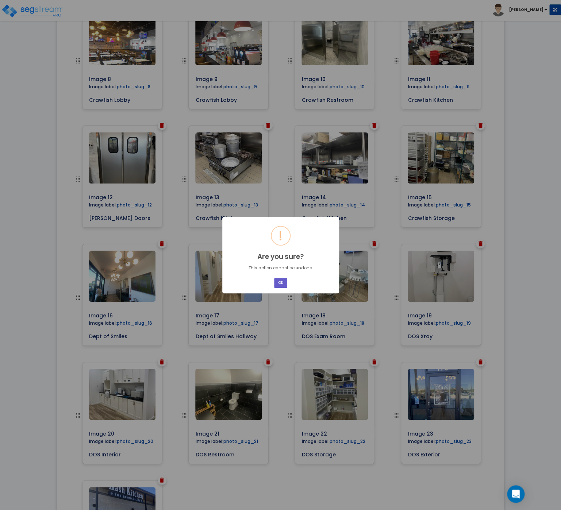
click at [283, 284] on button "OK" at bounding box center [280, 283] width 13 height 10
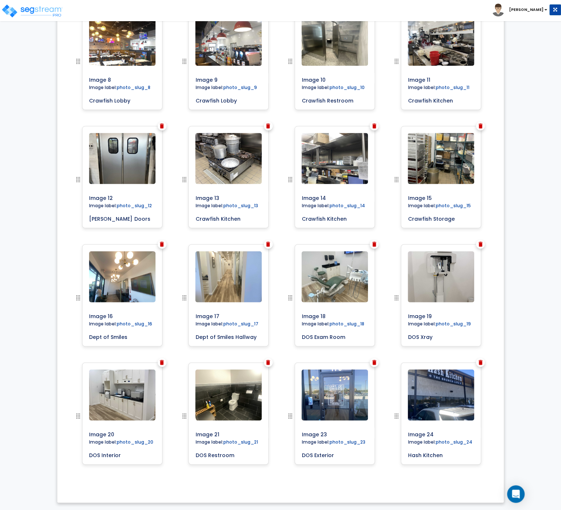
scroll to position [519, 0]
click at [371, 362] on div at bounding box center [374, 362] width 9 height 9
click at [374, 361] on img at bounding box center [374, 362] width 4 height 5
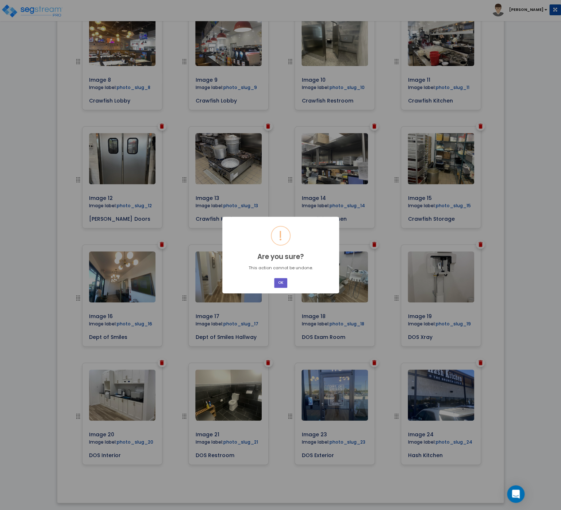
click at [280, 282] on button "OK" at bounding box center [280, 283] width 13 height 10
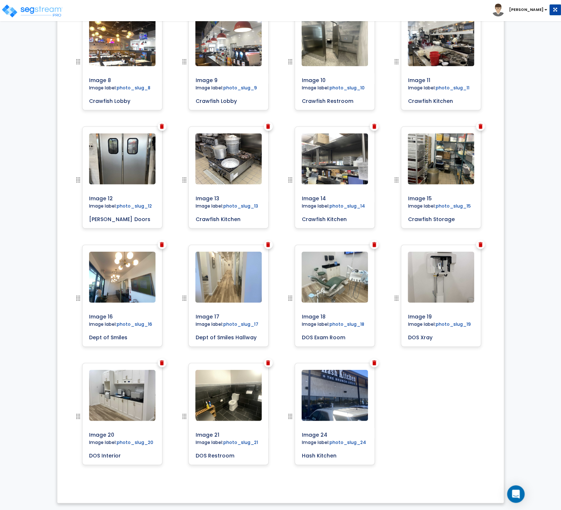
click at [269, 243] on img at bounding box center [268, 244] width 4 height 5
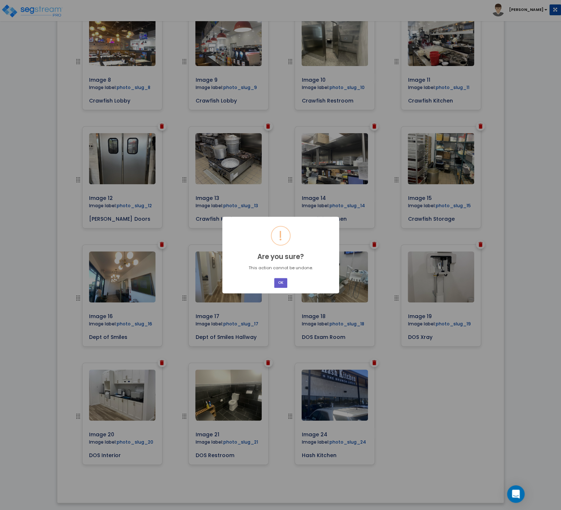
click at [282, 283] on button "OK" at bounding box center [280, 283] width 13 height 10
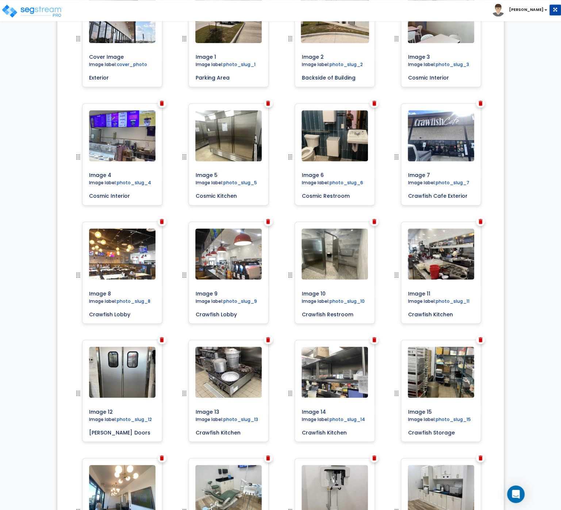
scroll to position [285, 0]
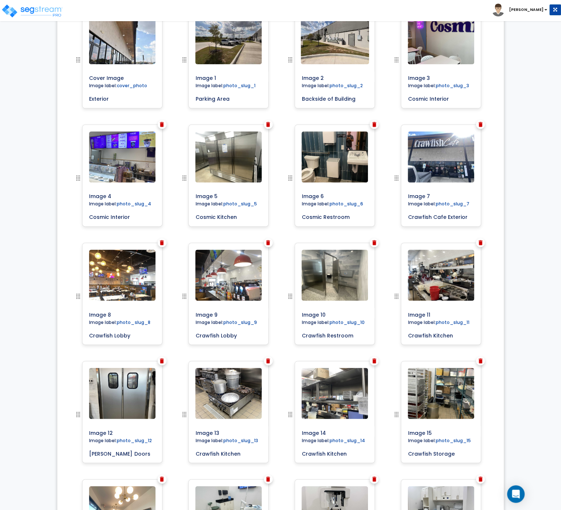
click at [162, 360] on img at bounding box center [162, 360] width 4 height 5
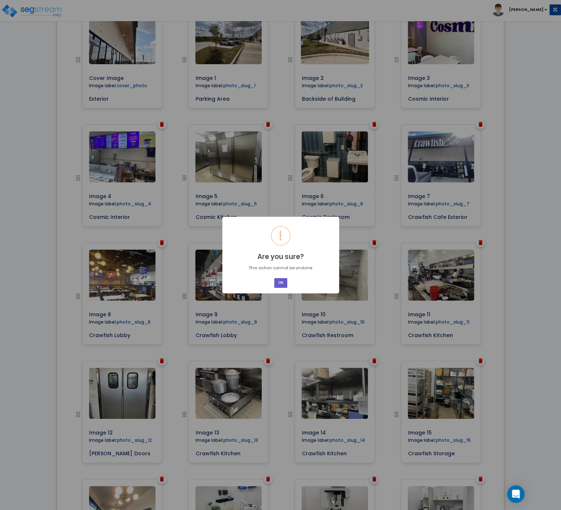
click at [276, 282] on button "OK" at bounding box center [280, 283] width 13 height 10
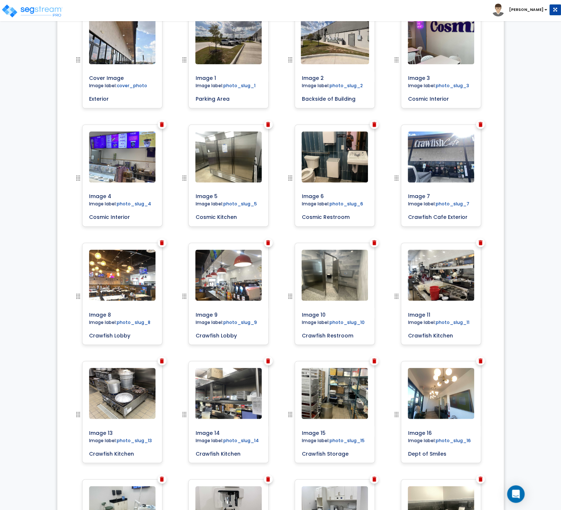
click at [267, 360] on img at bounding box center [268, 360] width 4 height 5
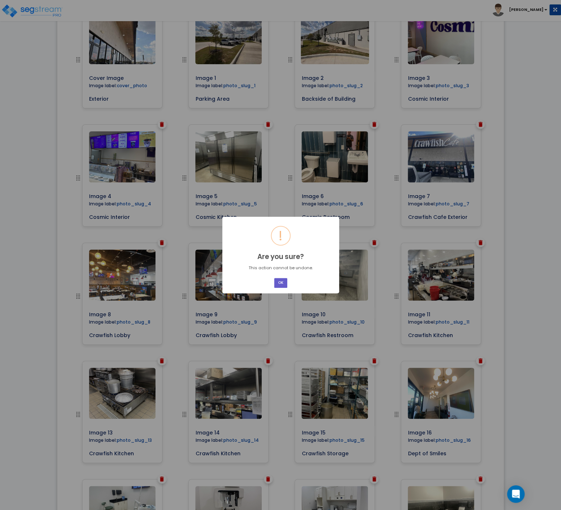
click at [281, 280] on button "OK" at bounding box center [280, 283] width 13 height 10
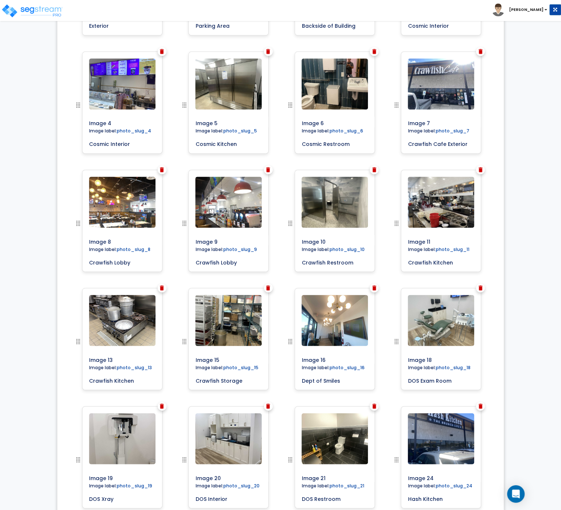
scroll to position [363, 0]
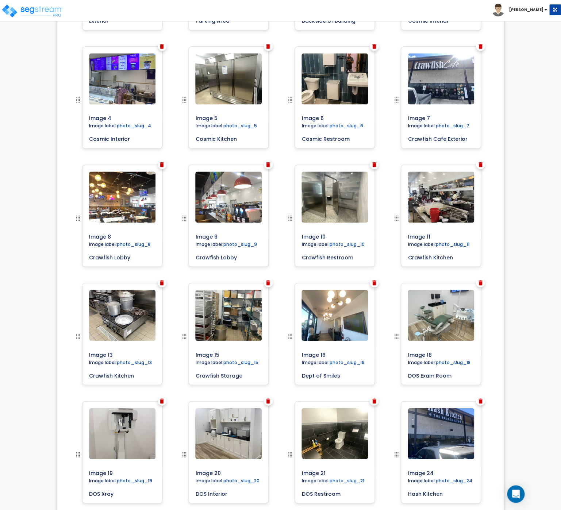
click at [263, 282] on div "Image 9 Image label: photo_slug_9 Crawfish Lobby" at bounding box center [228, 224] width 80 height 118
click at [267, 283] on img at bounding box center [268, 282] width 4 height 5
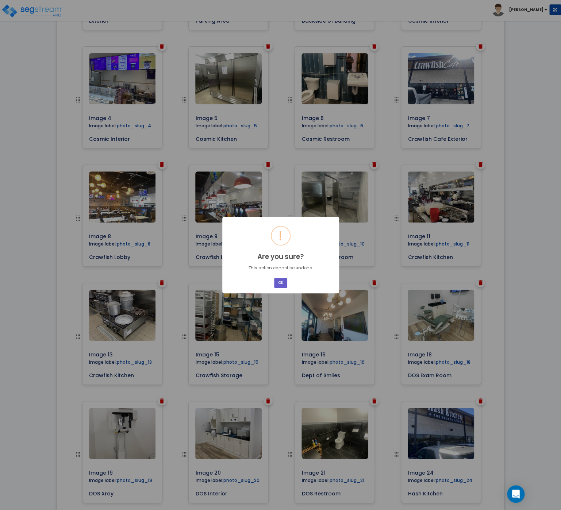
click at [282, 285] on button "OK" at bounding box center [280, 283] width 13 height 10
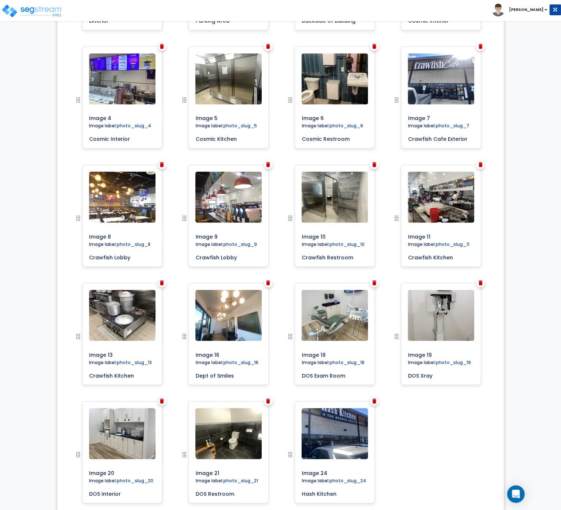
click at [483, 280] on div at bounding box center [480, 282] width 9 height 9
click at [480, 282] on img at bounding box center [480, 282] width 4 height 5
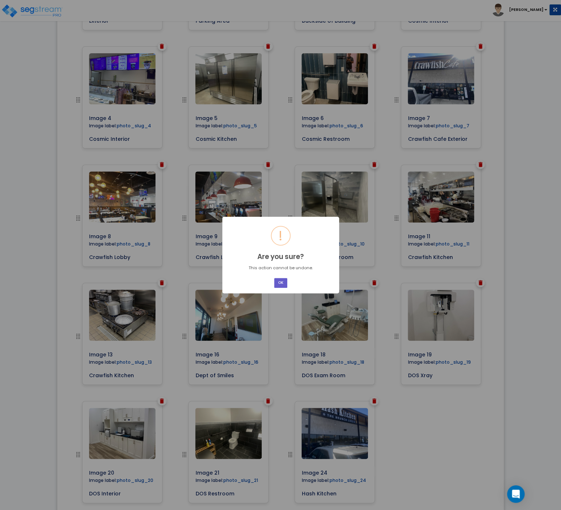
click at [280, 283] on button "OK" at bounding box center [280, 283] width 13 height 10
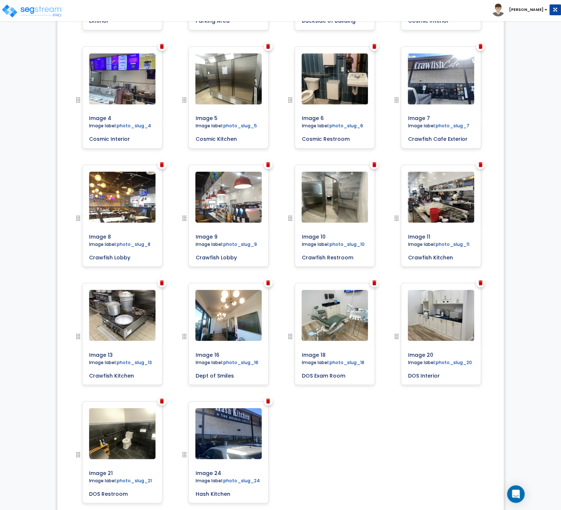
click at [479, 282] on img at bounding box center [480, 282] width 4 height 5
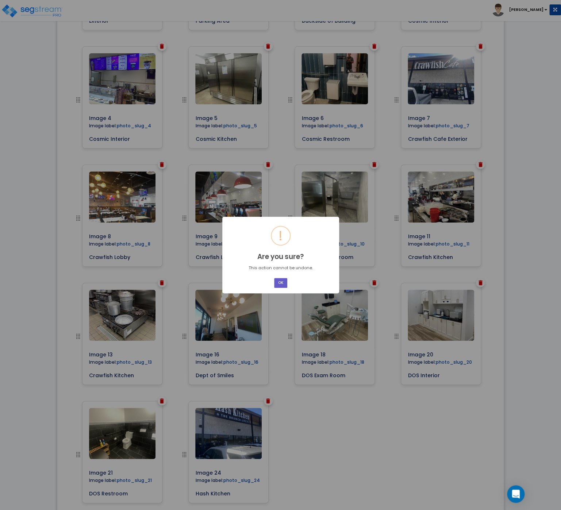
click at [281, 280] on button "OK" at bounding box center [280, 283] width 13 height 10
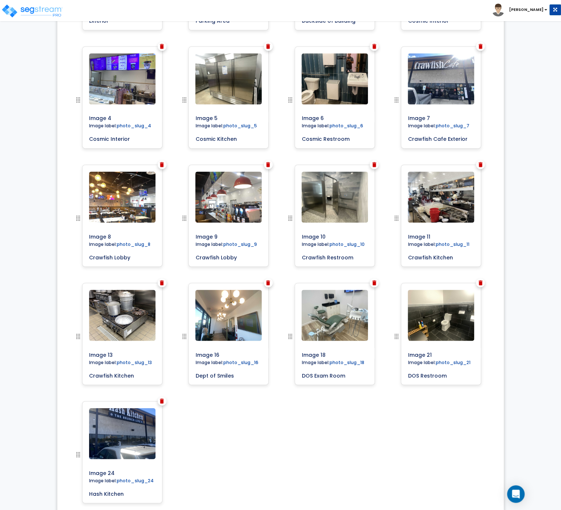
scroll to position [324, 0]
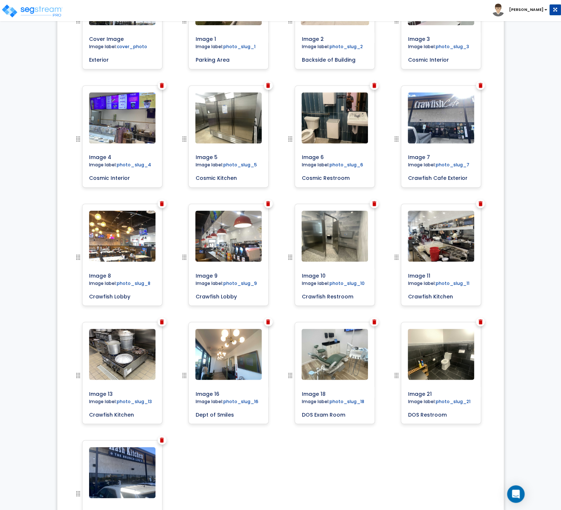
click at [162, 322] on img at bounding box center [162, 321] width 4 height 5
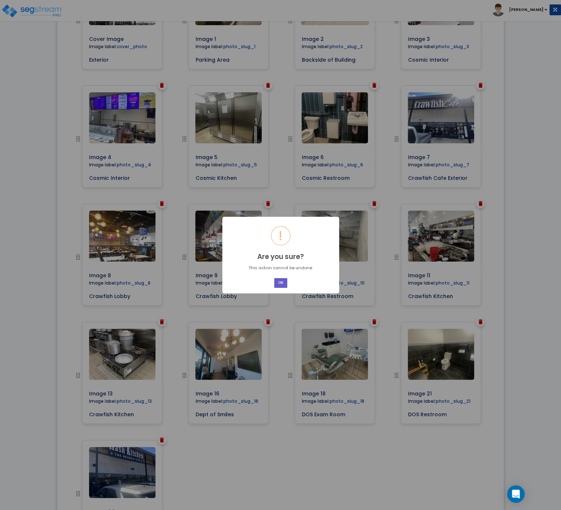
click at [283, 283] on button "OK" at bounding box center [280, 283] width 13 height 10
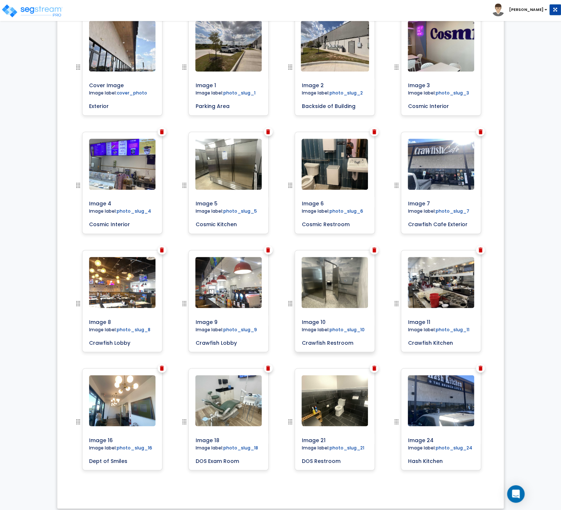
scroll to position [283, 0]
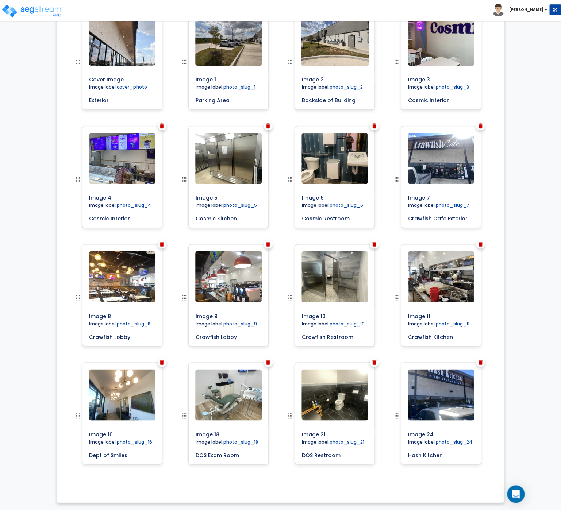
click at [159, 244] on div at bounding box center [162, 244] width 9 height 9
click at [161, 245] on img at bounding box center [162, 243] width 4 height 5
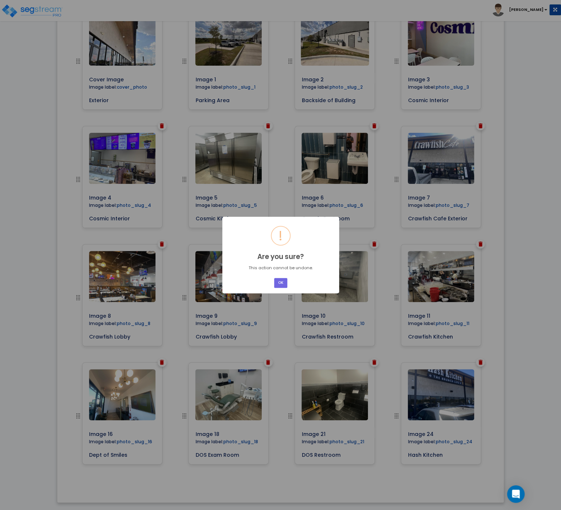
click at [279, 336] on div "× ! Are you sure? This action cannot be undone. OK No Cancel" at bounding box center [280, 255] width 561 height 510
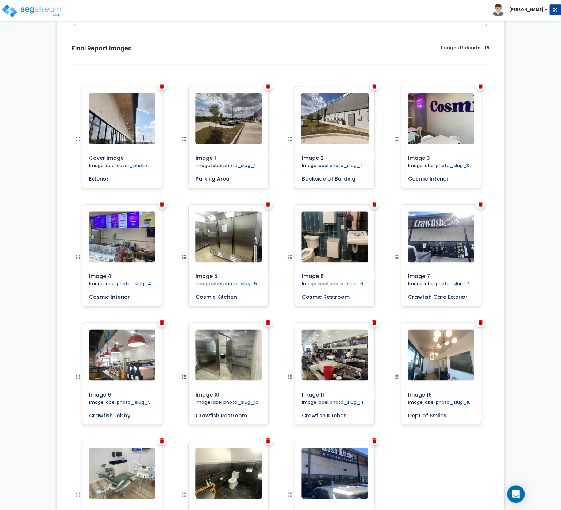
scroll to position [166, 0]
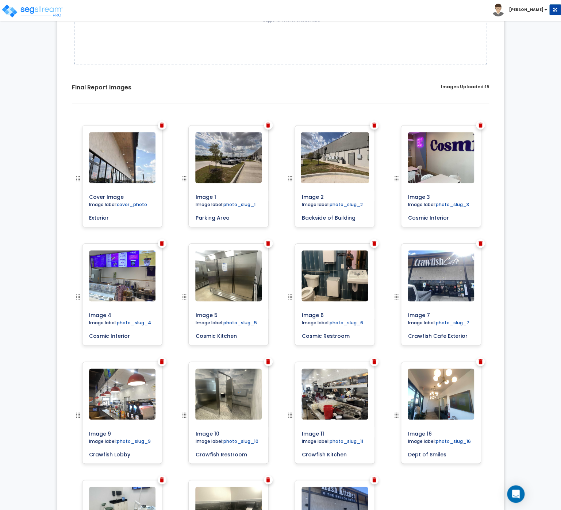
click at [481, 126] on img at bounding box center [480, 125] width 4 height 5
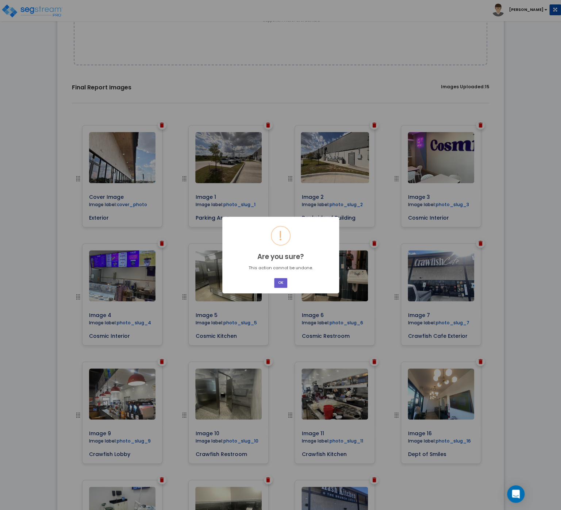
click at [277, 285] on button "OK" at bounding box center [280, 283] width 13 height 10
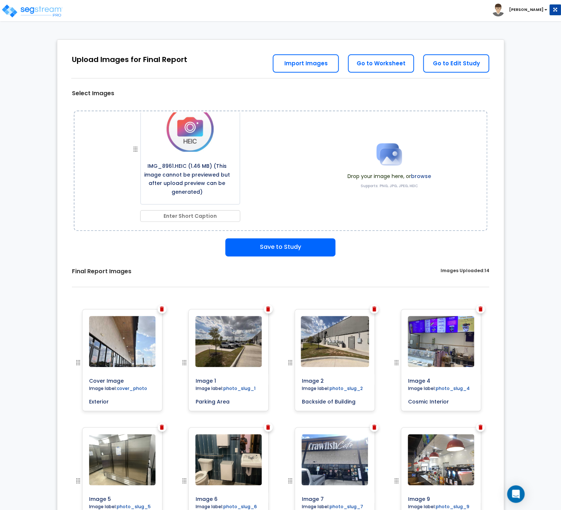
scroll to position [0, 0]
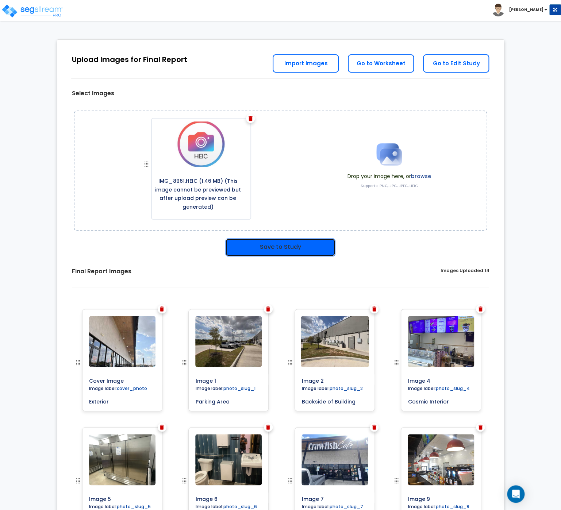
drag, startPoint x: 260, startPoint y: 248, endPoint x: 402, endPoint y: 247, distance: 142.3
click at [263, 246] on button "Save to Study" at bounding box center [280, 247] width 110 height 18
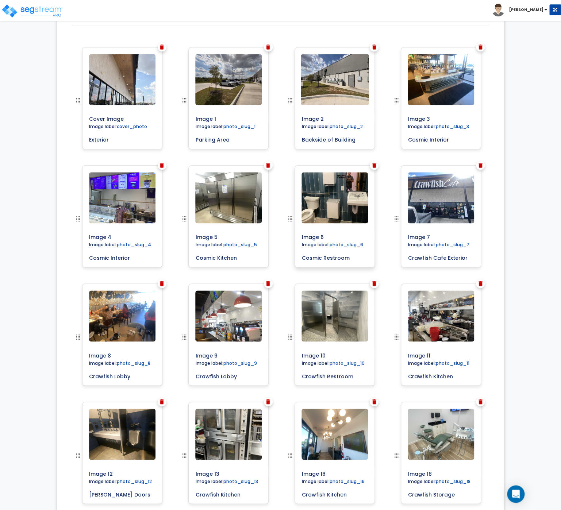
scroll to position [401, 0]
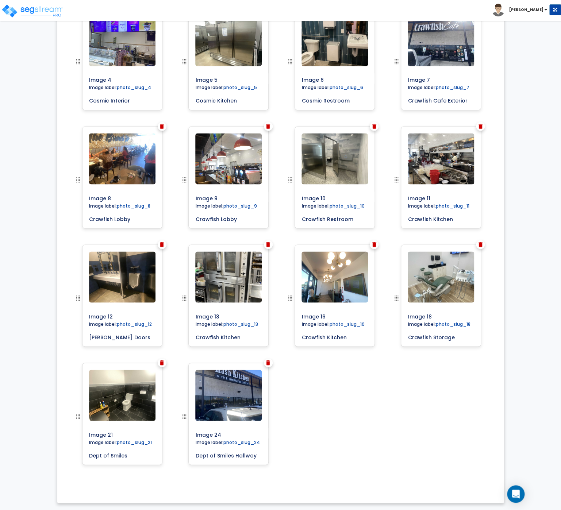
click at [343, 440] on div "Cover Image Image label: cover_photo Exterior" at bounding box center [281, 185] width 436 height 602
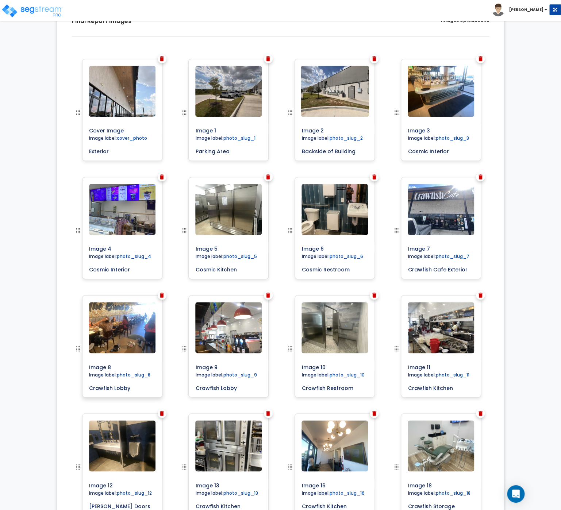
scroll to position [245, 0]
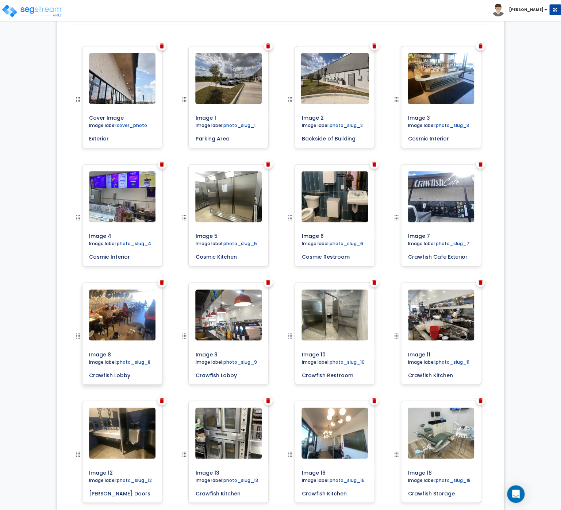
click at [132, 375] on input "Crawfish Lobby" at bounding box center [122, 373] width 72 height 10
drag, startPoint x: 132, startPoint y: 375, endPoint x: 71, endPoint y: 373, distance: 61.3
click at [86, 373] on input "Crawfish Lobby" at bounding box center [122, 373] width 72 height 10
type input "Hash Lobby"
drag, startPoint x: 359, startPoint y: 376, endPoint x: 286, endPoint y: 375, distance: 73.0
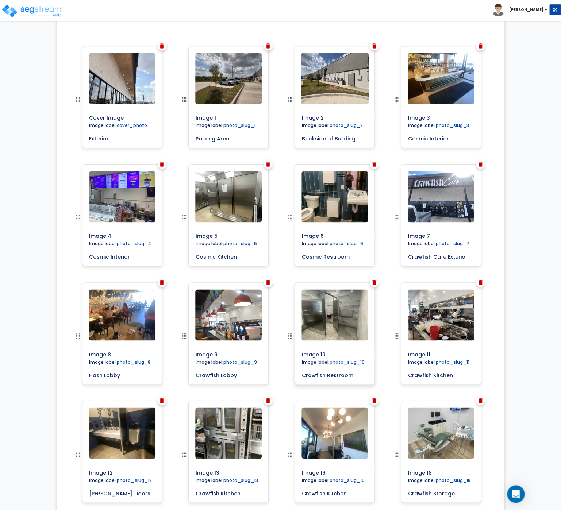
click at [298, 375] on input "Crawfish Restroom" at bounding box center [334, 373] width 72 height 10
drag, startPoint x: 466, startPoint y: 377, endPoint x: 383, endPoint y: 377, distance: 83.2
click at [405, 377] on input "Crawfish Kitchen" at bounding box center [441, 373] width 72 height 10
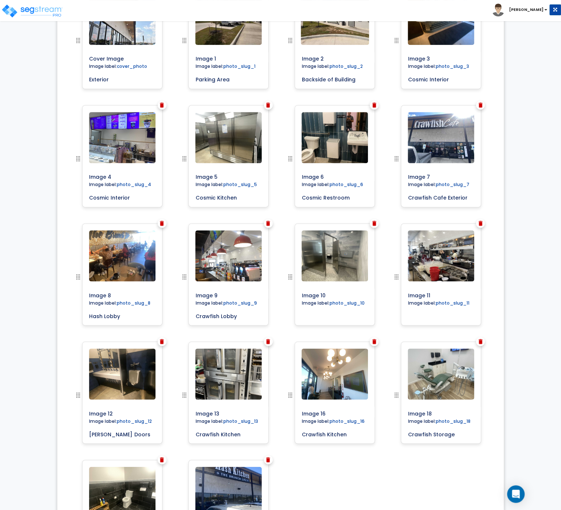
scroll to position [362, 0]
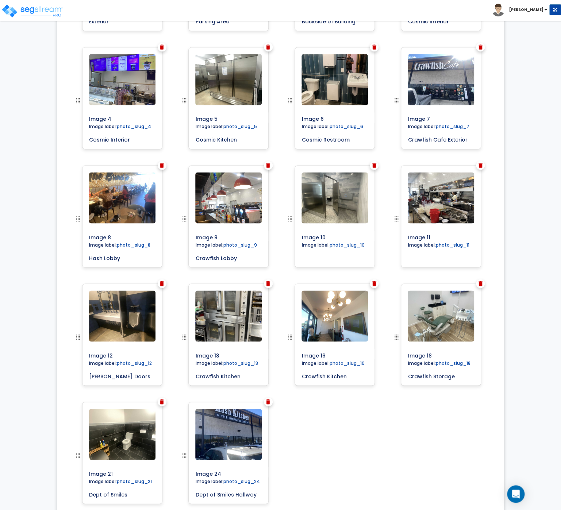
drag, startPoint x: 459, startPoint y: 375, endPoint x: 378, endPoint y: 377, distance: 81.0
click at [405, 376] on input "Crawfish Storage" at bounding box center [441, 375] width 72 height 10
drag, startPoint x: 348, startPoint y: 376, endPoint x: 293, endPoint y: 373, distance: 54.8
click at [298, 373] on input "Crawfish Kitchen" at bounding box center [334, 375] width 72 height 10
drag, startPoint x: 242, startPoint y: 378, endPoint x: 166, endPoint y: 378, distance: 75.9
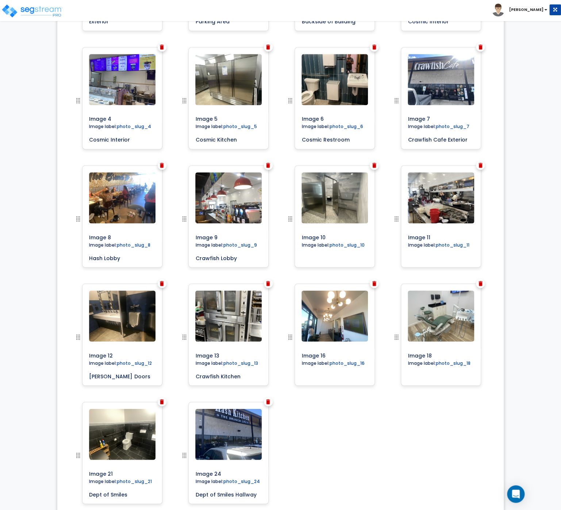
click at [192, 378] on input "Crawfish Kitchen" at bounding box center [228, 375] width 72 height 10
drag, startPoint x: 130, startPoint y: 375, endPoint x: 75, endPoint y: 384, distance: 55.8
click at [86, 380] on input "Eliason Doors" at bounding box center [122, 375] width 72 height 10
drag, startPoint x: 140, startPoint y: 496, endPoint x: 74, endPoint y: 488, distance: 65.7
click at [86, 488] on input "Dept of Smiles" at bounding box center [122, 493] width 72 height 10
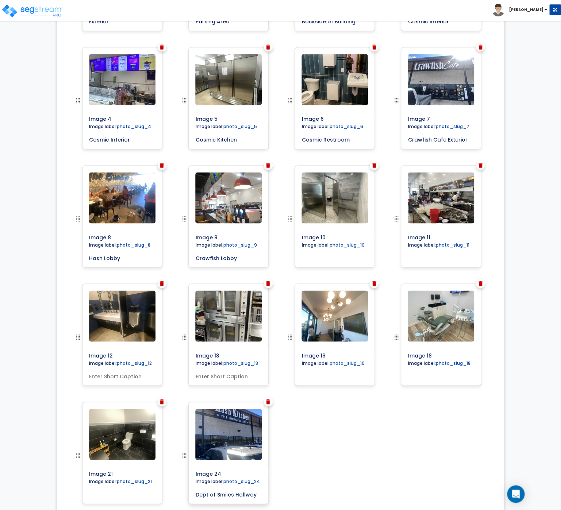
drag, startPoint x: 258, startPoint y: 495, endPoint x: 179, endPoint y: 486, distance: 79.4
click at [192, 488] on input "Dept of Smiles Hallway" at bounding box center [228, 493] width 72 height 10
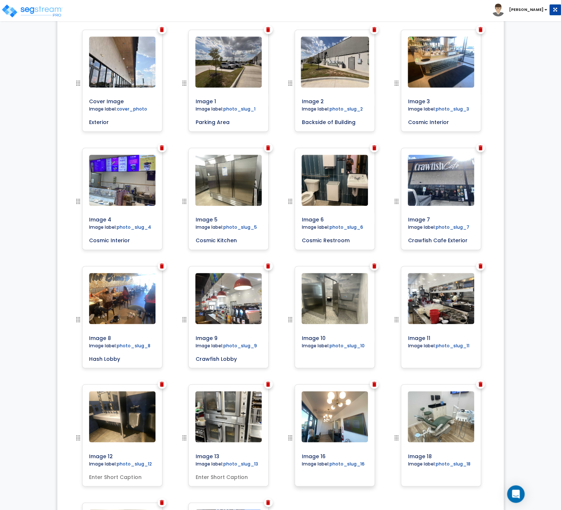
scroll to position [245, 0]
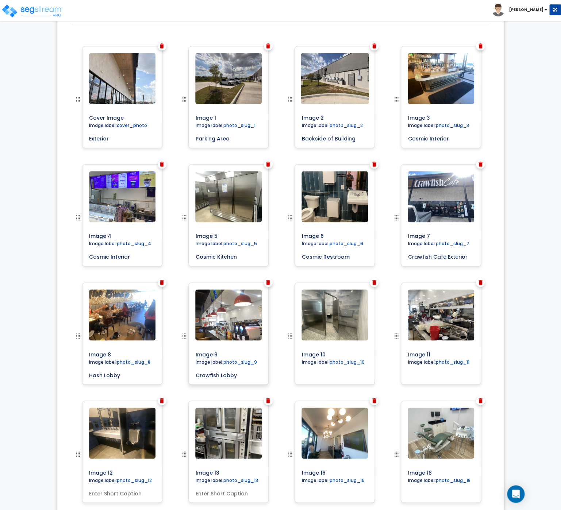
drag, startPoint x: 244, startPoint y: 376, endPoint x: 167, endPoint y: 377, distance: 77.0
click at [192, 377] on input "Crawfish Lobby" at bounding box center [228, 373] width 72 height 10
drag, startPoint x: 123, startPoint y: 376, endPoint x: 81, endPoint y: 373, distance: 42.1
click at [86, 372] on input "Hash Lobby" at bounding box center [122, 373] width 72 height 10
drag, startPoint x: 468, startPoint y: 258, endPoint x: 383, endPoint y: 259, distance: 84.3
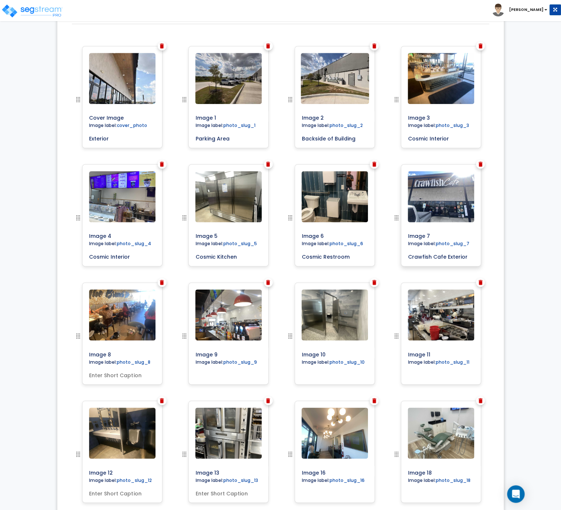
click at [405, 259] on input "Crawfish Cafe Exterior" at bounding box center [441, 255] width 72 height 10
drag, startPoint x: 351, startPoint y: 258, endPoint x: 295, endPoint y: 258, distance: 55.1
click at [298, 258] on input "Cosmic Restroom" at bounding box center [334, 255] width 72 height 10
drag, startPoint x: 249, startPoint y: 259, endPoint x: 178, endPoint y: 257, distance: 71.5
click at [192, 257] on input "Cosmic Kitchen" at bounding box center [228, 255] width 72 height 10
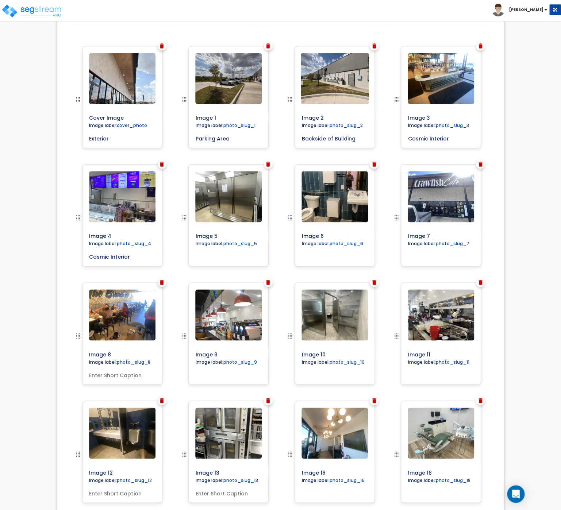
drag, startPoint x: 101, startPoint y: 260, endPoint x: 93, endPoint y: 278, distance: 20.1
click at [86, 260] on input "Cosmic Interior" at bounding box center [122, 255] width 72 height 10
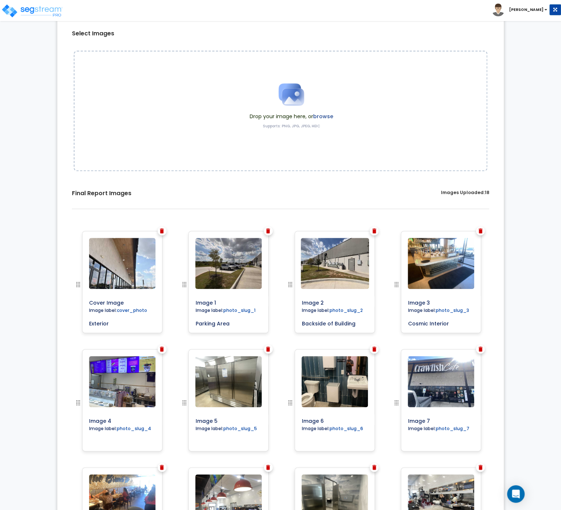
scroll to position [0, 0]
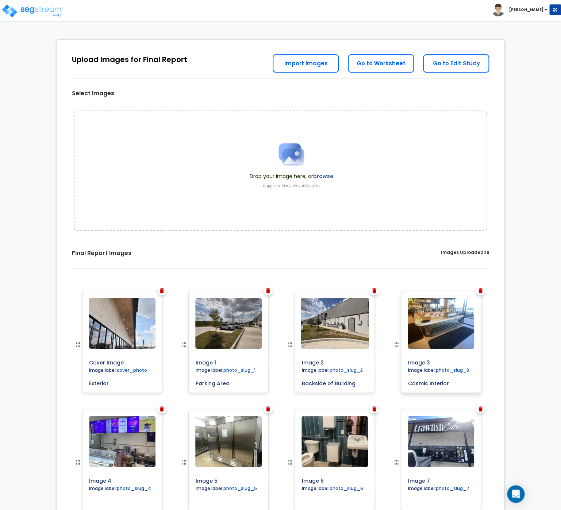
drag, startPoint x: 464, startPoint y: 384, endPoint x: 397, endPoint y: 384, distance: 66.8
click at [405, 384] on input "Cosmic Interior" at bounding box center [441, 382] width 72 height 10
drag, startPoint x: 357, startPoint y: 383, endPoint x: 280, endPoint y: 384, distance: 76.6
click at [298, 383] on input "Backside of Building" at bounding box center [334, 382] width 72 height 10
drag, startPoint x: 235, startPoint y: 385, endPoint x: 169, endPoint y: 387, distance: 65.7
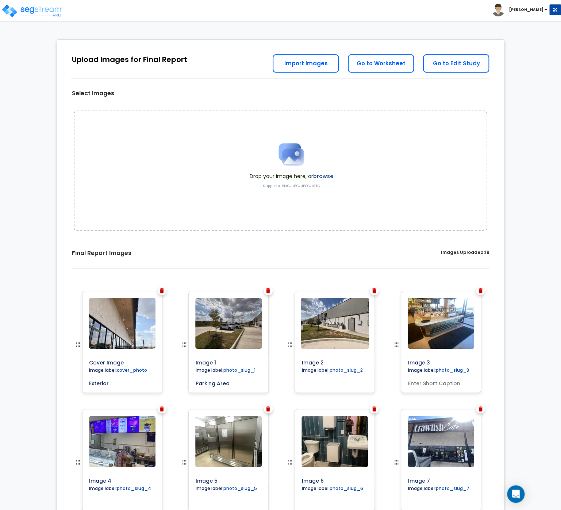
click at [192, 385] on input "Parking Area" at bounding box center [228, 382] width 72 height 10
drag, startPoint x: 133, startPoint y: 385, endPoint x: 56, endPoint y: 388, distance: 77.0
click at [86, 387] on input "Exterior" at bounding box center [122, 382] width 72 height 10
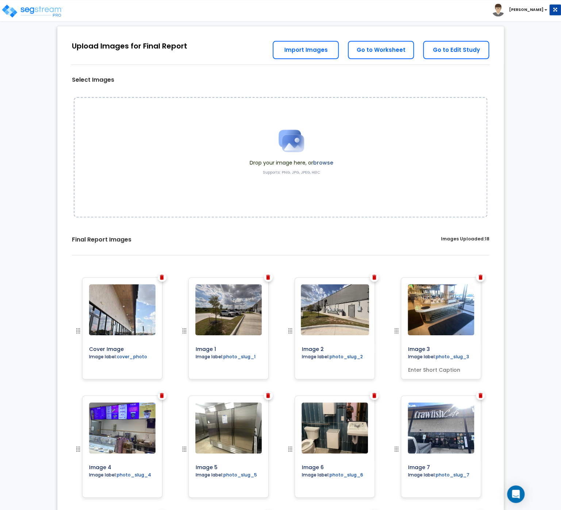
scroll to position [10, 0]
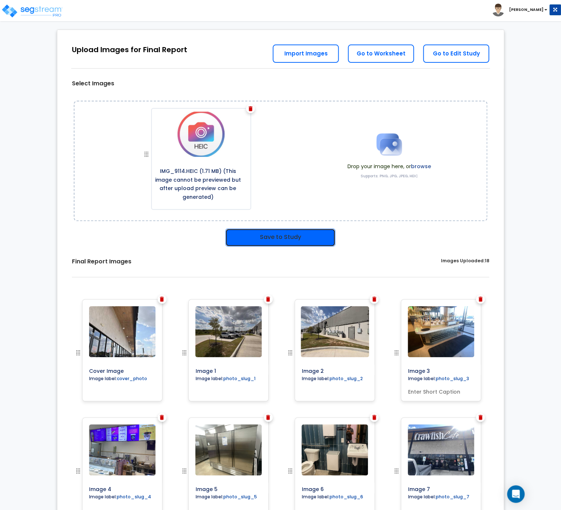
drag, startPoint x: 295, startPoint y: 242, endPoint x: 547, endPoint y: 293, distance: 257.5
click at [298, 241] on button "Save to Study" at bounding box center [280, 237] width 110 height 18
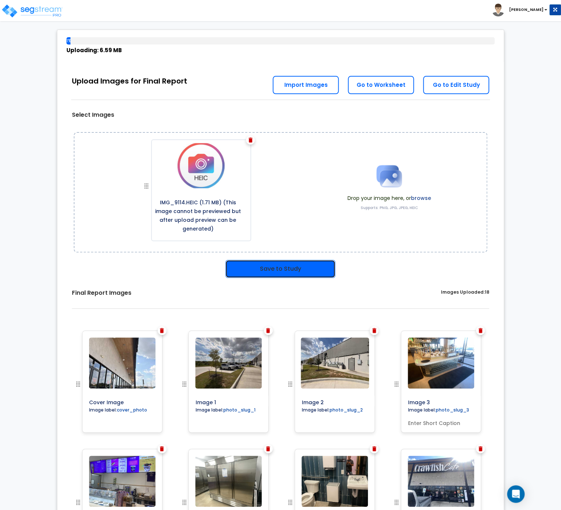
scroll to position [42, 0]
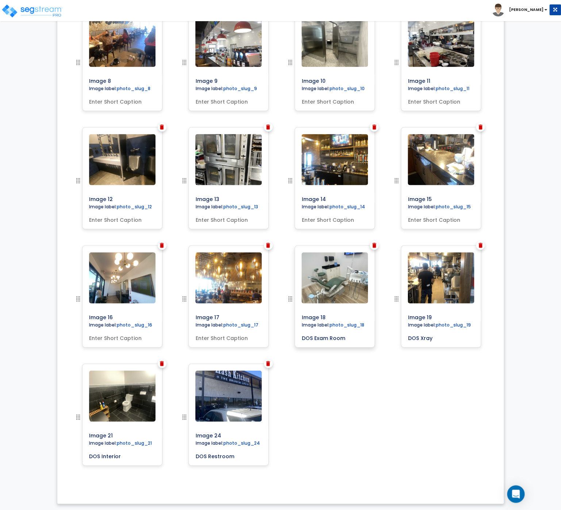
scroll to position [519, 0]
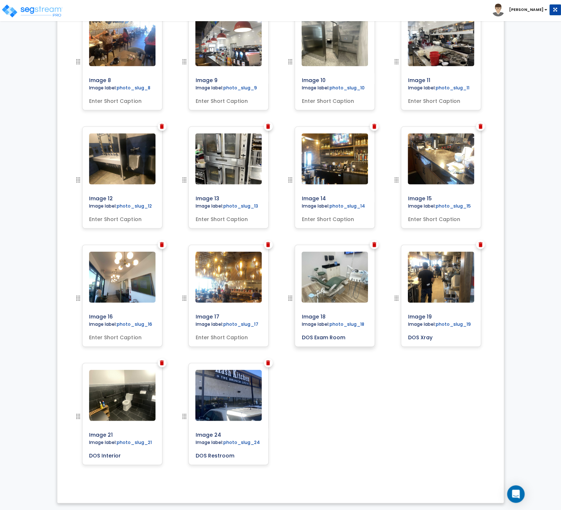
drag, startPoint x: 353, startPoint y: 336, endPoint x: 283, endPoint y: 332, distance: 70.1
click at [298, 332] on input "DOS Exam Room" at bounding box center [334, 336] width 72 height 10
drag, startPoint x: 447, startPoint y: 338, endPoint x: 342, endPoint y: 356, distance: 106.3
click at [405, 332] on input "DOS Xray" at bounding box center [441, 336] width 72 height 10
drag, startPoint x: 139, startPoint y: 450, endPoint x: 68, endPoint y: 455, distance: 70.9
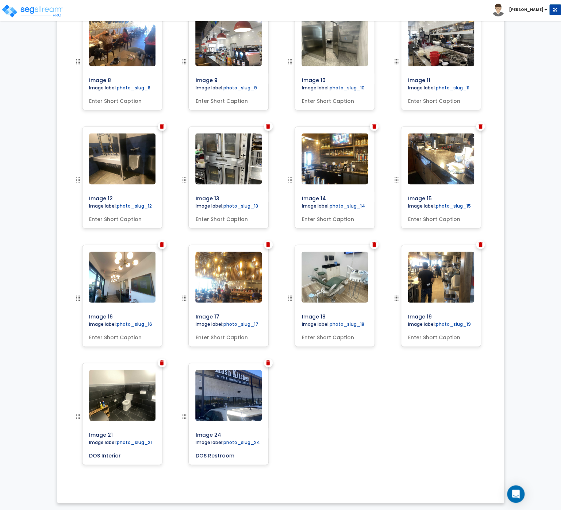
click at [86, 451] on input "DOS Interior" at bounding box center [122, 454] width 72 height 10
drag, startPoint x: 240, startPoint y: 460, endPoint x: 176, endPoint y: 457, distance: 64.3
click at [192, 457] on input "DOS Restroom" at bounding box center [228, 454] width 72 height 10
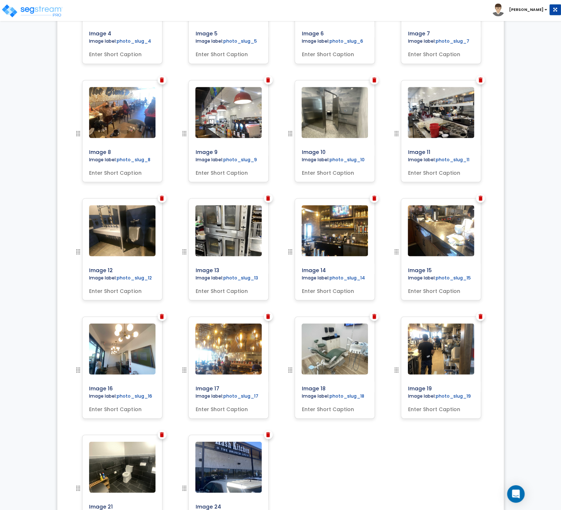
scroll to position [441, 0]
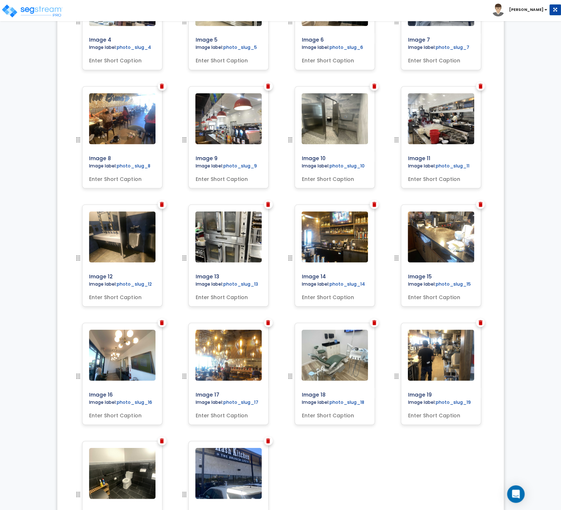
click at [481, 205] on img at bounding box center [480, 204] width 4 height 5
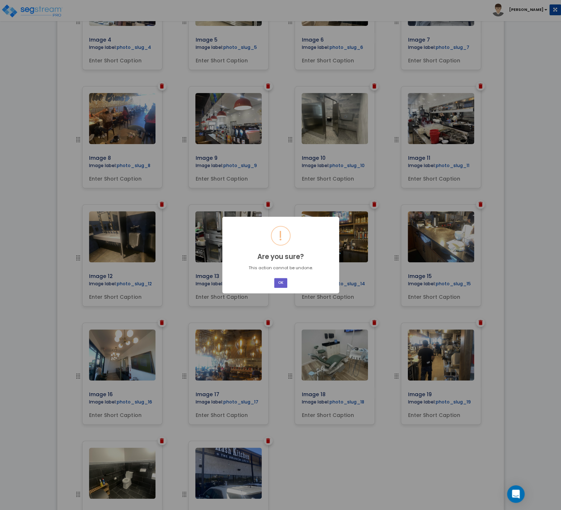
click at [284, 282] on button "OK" at bounding box center [280, 283] width 13 height 10
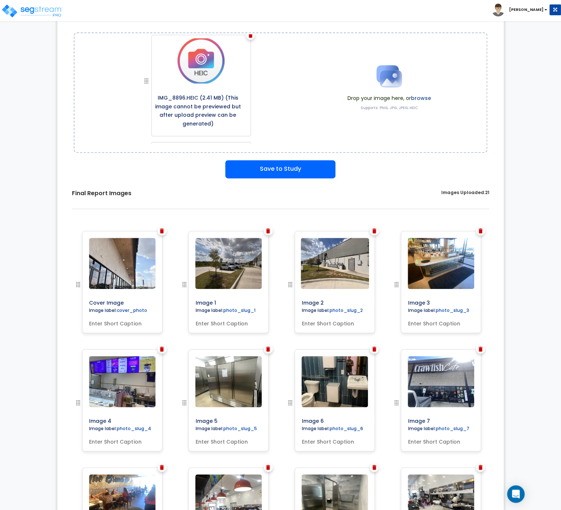
scroll to position [0, 0]
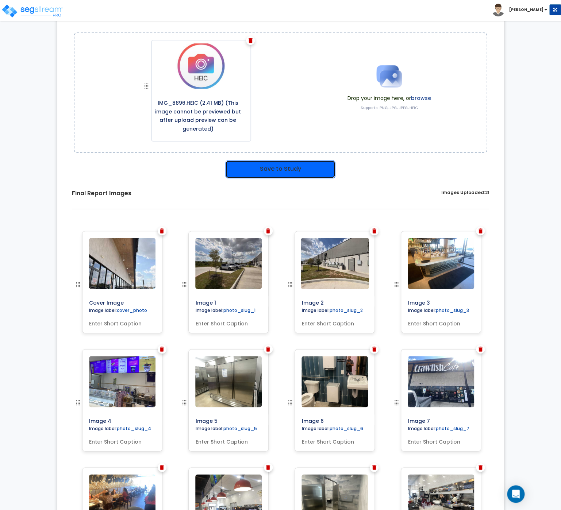
click at [302, 172] on button "Save to Study" at bounding box center [280, 169] width 110 height 18
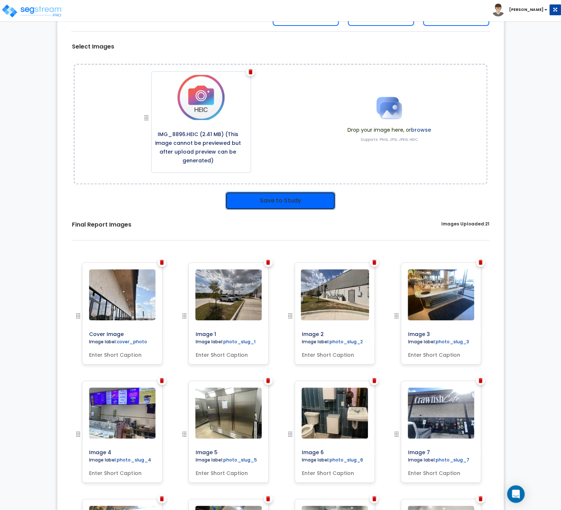
scroll to position [109, 0]
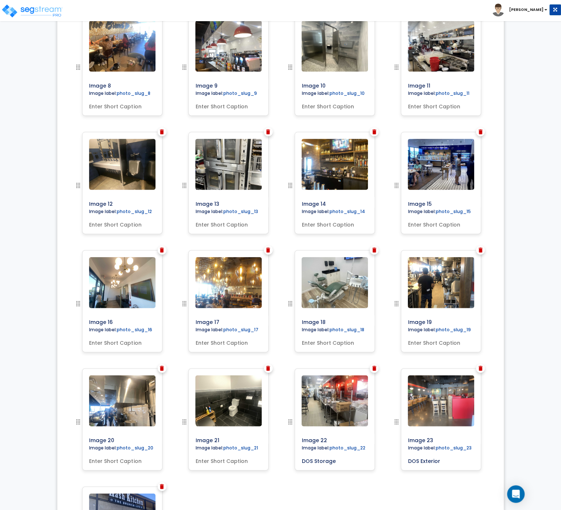
scroll to position [664, 0]
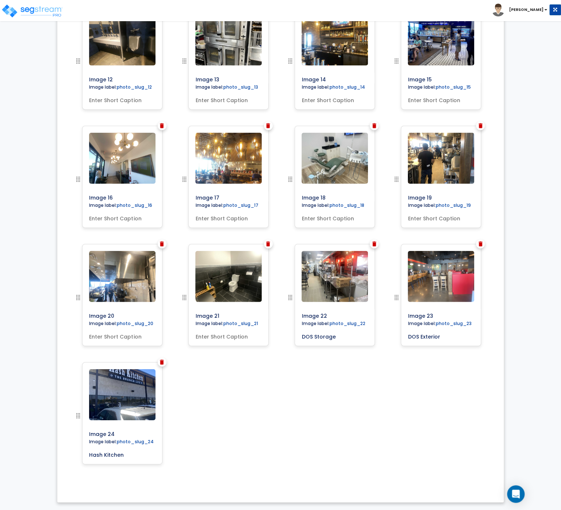
drag, startPoint x: 340, startPoint y: 338, endPoint x: 274, endPoint y: 338, distance: 65.3
click at [298, 336] on input "DOS Storage" at bounding box center [334, 335] width 72 height 10
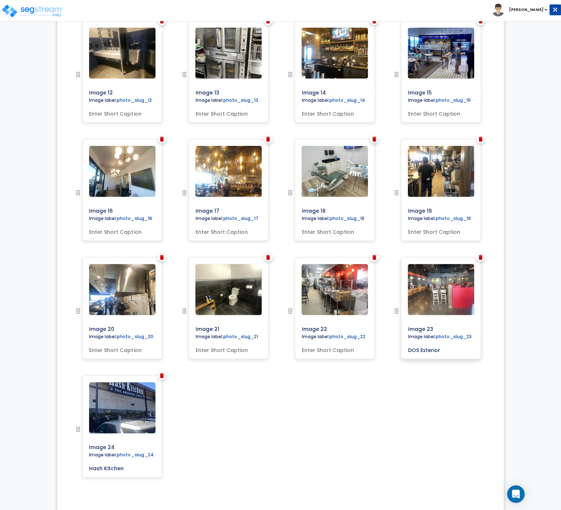
scroll to position [637, 0]
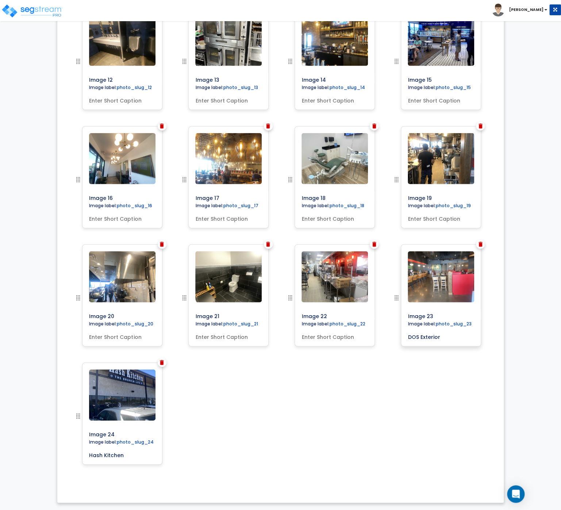
drag, startPoint x: 450, startPoint y: 338, endPoint x: 378, endPoint y: 344, distance: 72.5
click at [405, 337] on input "DOS Exterior" at bounding box center [441, 336] width 72 height 10
drag, startPoint x: 129, startPoint y: 457, endPoint x: 56, endPoint y: 453, distance: 73.1
click at [86, 453] on input "Hash Kitchen" at bounding box center [122, 454] width 72 height 10
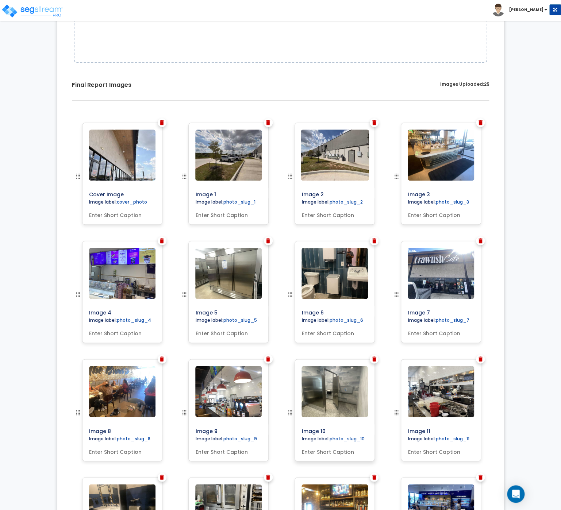
scroll to position [0, 0]
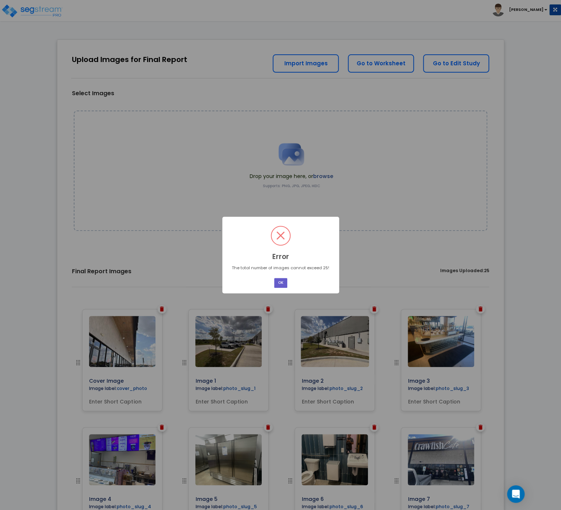
click at [278, 283] on button "OK" at bounding box center [280, 283] width 13 height 10
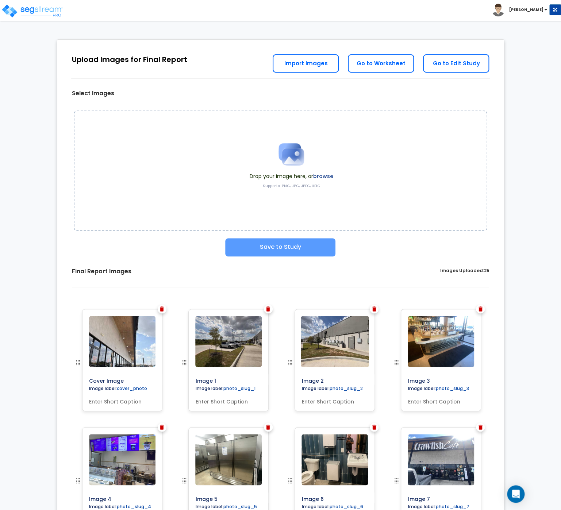
scroll to position [656, 0]
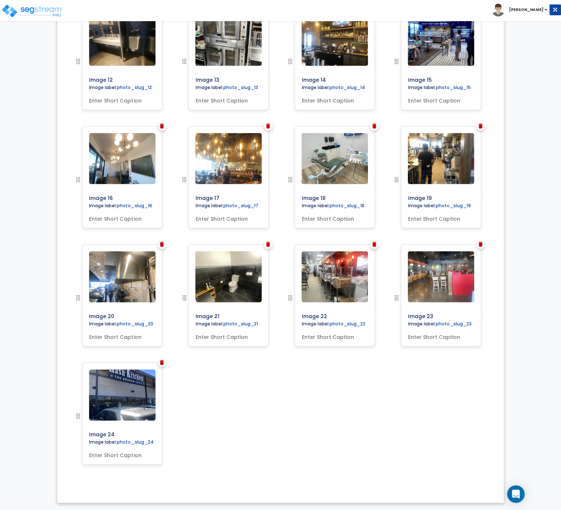
click at [328, 391] on div "Cover Image Image label: cover_photo Image 1 Image 2" at bounding box center [281, 67] width 436 height 838
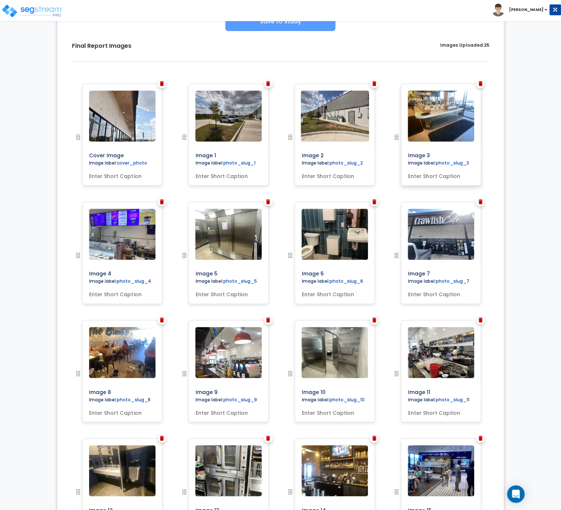
scroll to position [0, 0]
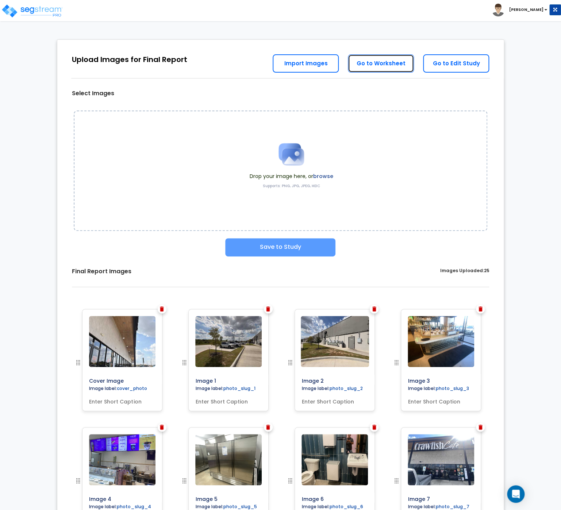
click at [375, 67] on link "Go to Worksheet" at bounding box center [381, 63] width 66 height 18
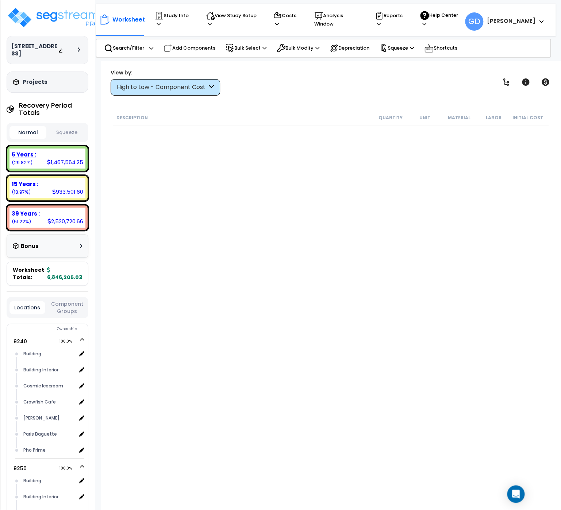
click at [47, 169] on div "5 Years : 1,467,564.25 (29.82%)" at bounding box center [47, 158] width 76 height 20
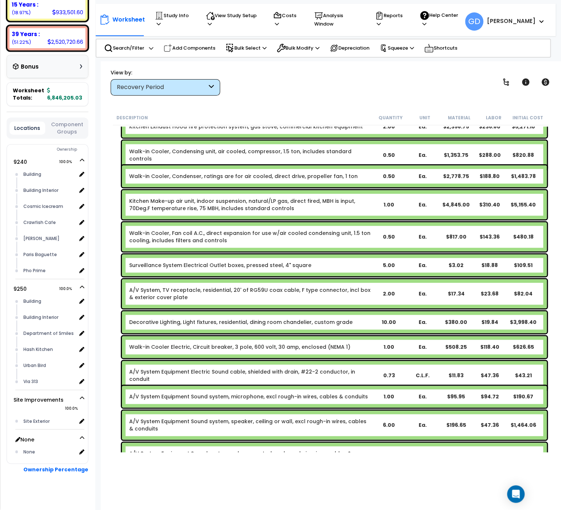
scroll to position [190, 0]
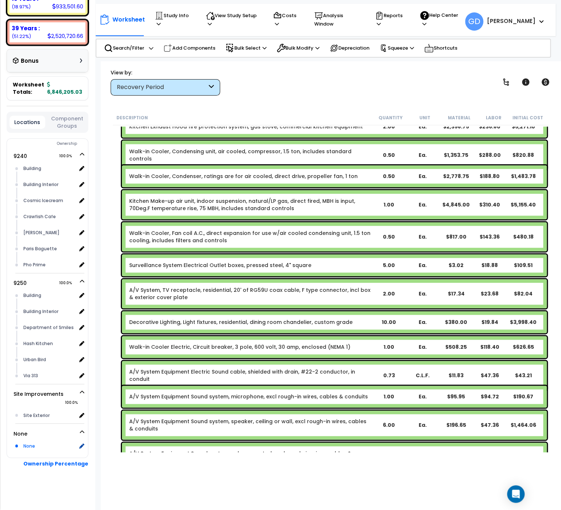
click at [29, 446] on div "None" at bounding box center [49, 445] width 54 height 9
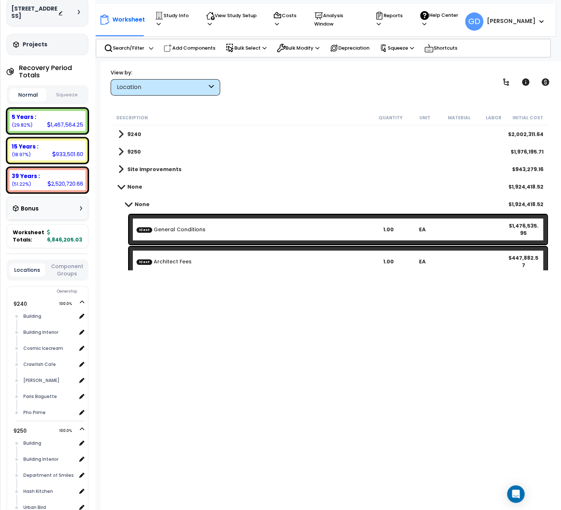
scroll to position [0, 0]
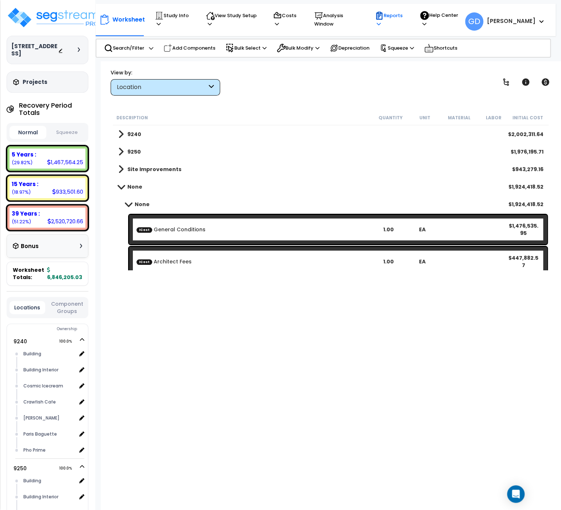
click at [406, 18] on p "Reports" at bounding box center [390, 19] width 31 height 17
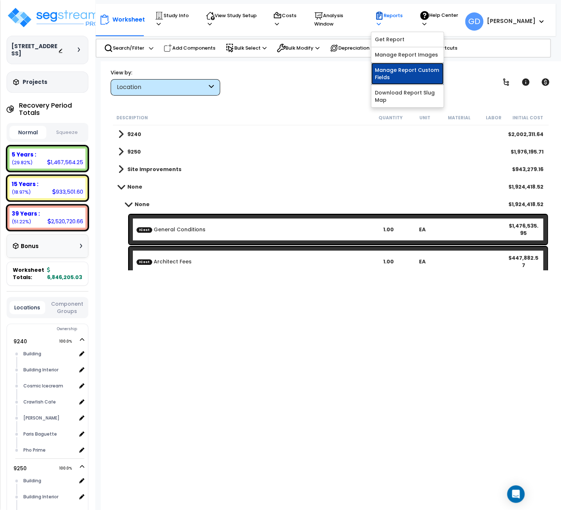
click at [425, 72] on link "Manage Report Custom Fields" at bounding box center [407, 74] width 72 height 22
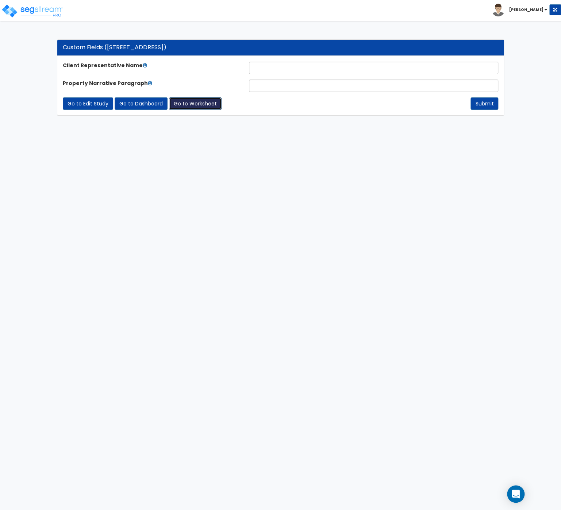
click at [188, 109] on link "Go to Worksheet" at bounding box center [195, 103] width 53 height 12
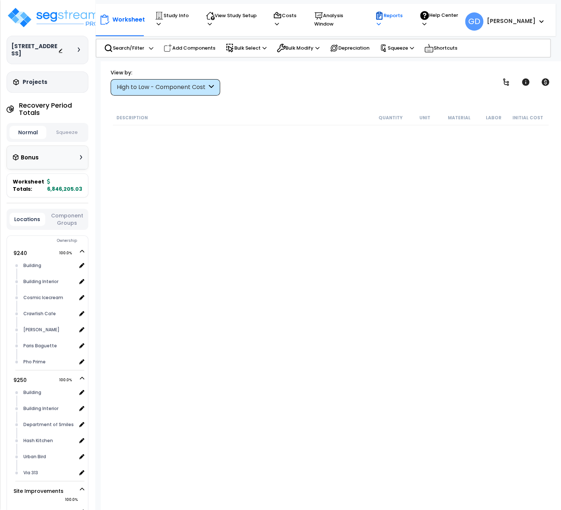
click at [406, 18] on p "Reports" at bounding box center [390, 19] width 31 height 17
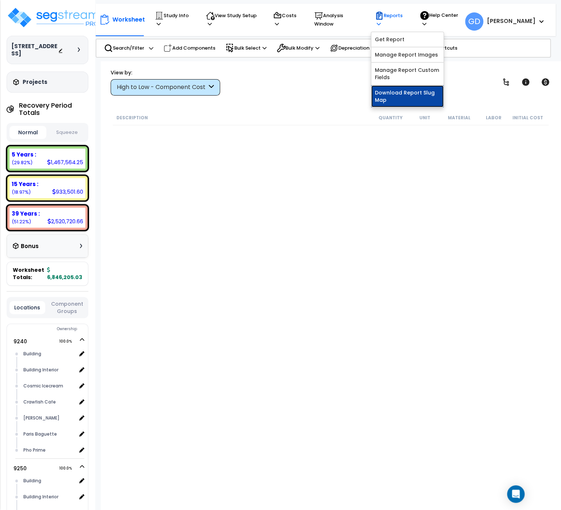
click at [422, 92] on link "Download Report Slug Map" at bounding box center [407, 96] width 72 height 22
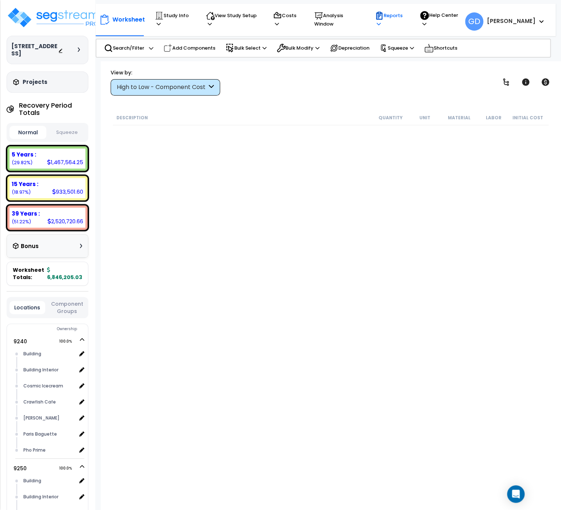
click at [406, 21] on p "Reports" at bounding box center [390, 19] width 31 height 17
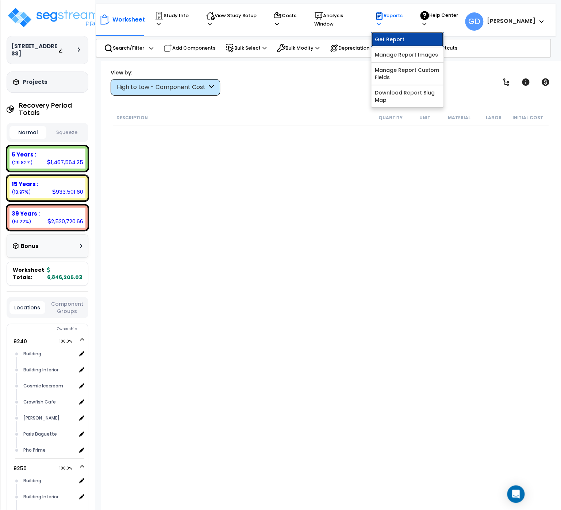
click at [418, 36] on link "Get Report" at bounding box center [407, 39] width 72 height 15
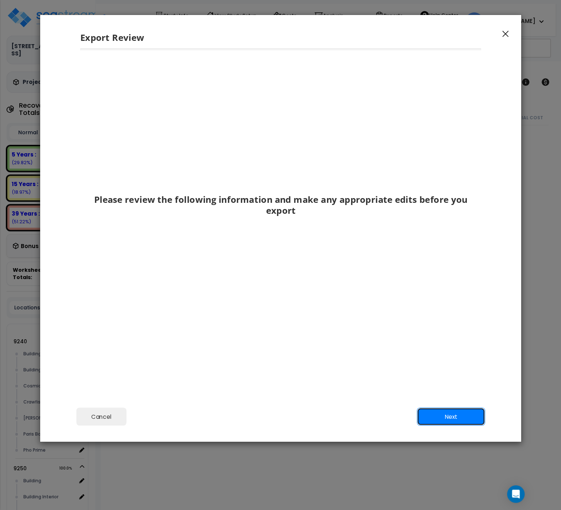
click at [450, 415] on button "Next" at bounding box center [450, 416] width 68 height 18
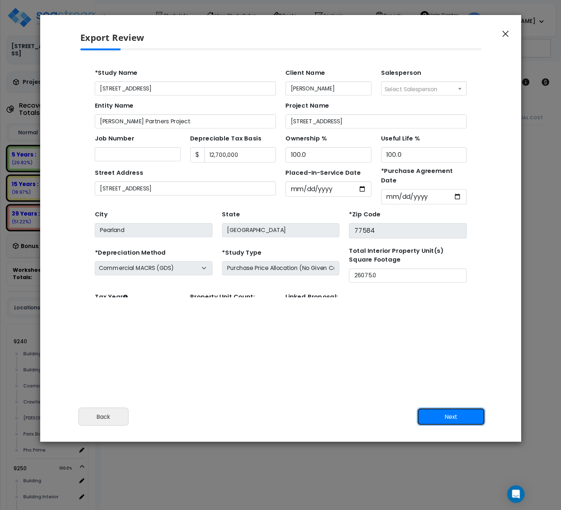
click at [460, 415] on button "Next" at bounding box center [450, 416] width 68 height 18
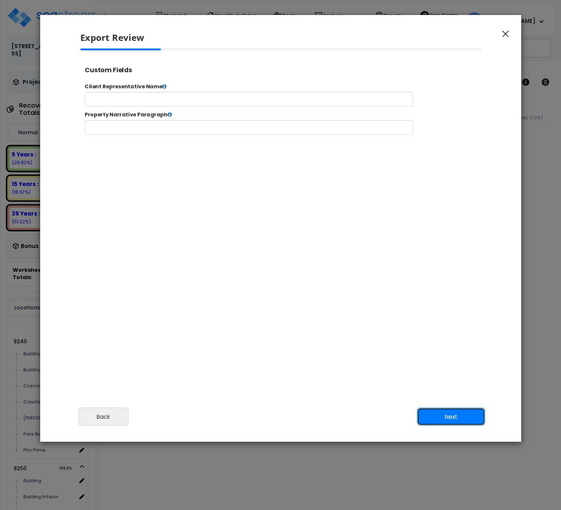
click at [453, 415] on button "Next" at bounding box center [450, 416] width 68 height 18
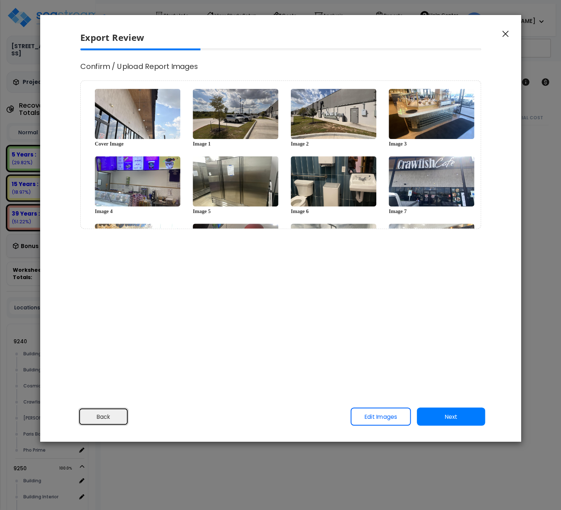
click at [104, 420] on button "Back" at bounding box center [103, 416] width 50 height 18
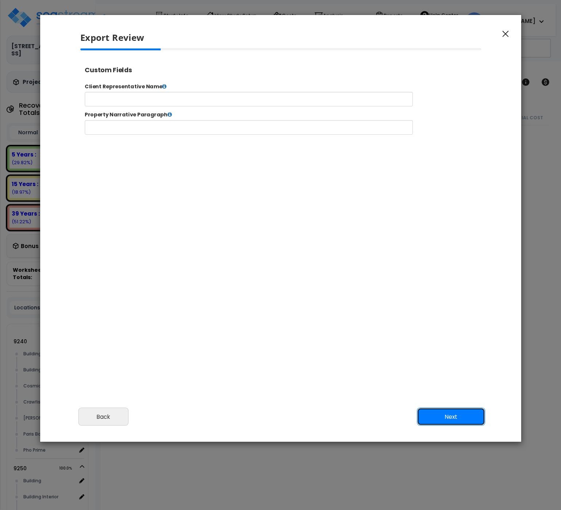
click at [454, 416] on button "Next" at bounding box center [450, 416] width 68 height 18
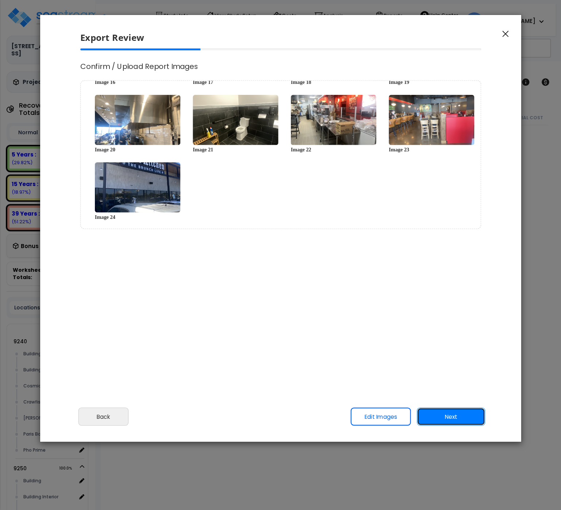
scroll to position [302, 0]
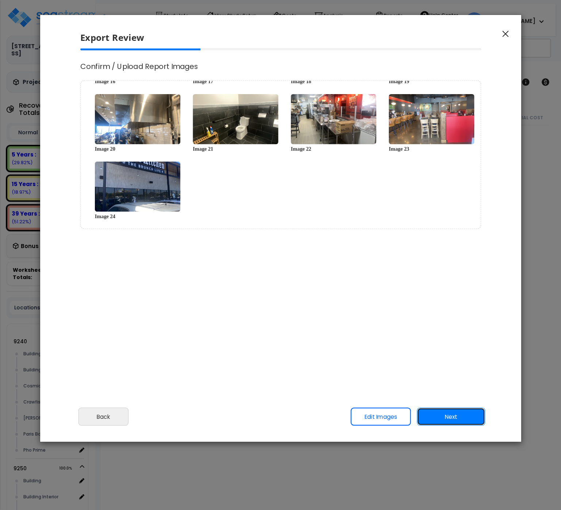
click at [451, 420] on button "Next" at bounding box center [450, 416] width 68 height 18
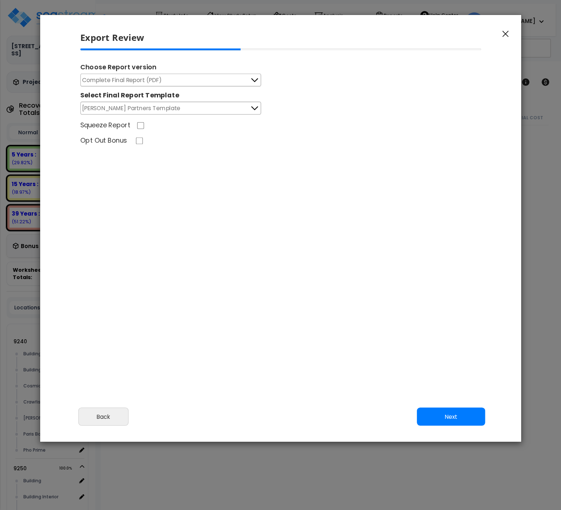
click at [254, 81] on icon at bounding box center [254, 80] width 9 height 9
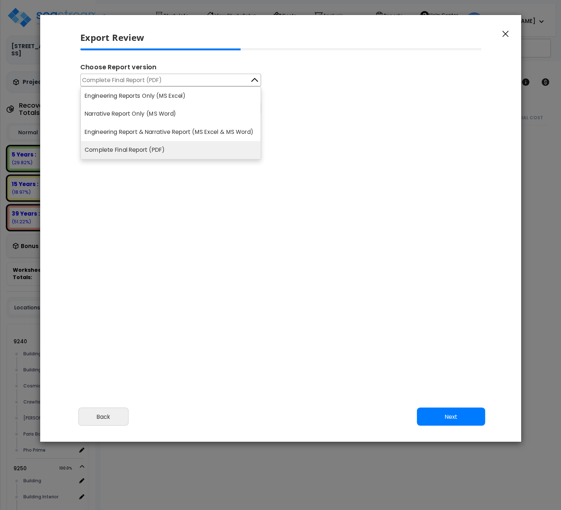
click at [151, 153] on li "Complete Final Report (PDF)" at bounding box center [171, 150] width 180 height 18
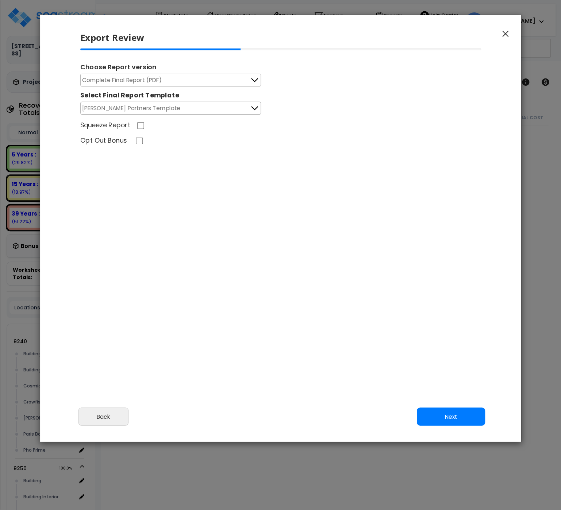
click at [254, 81] on icon at bounding box center [254, 80] width 9 height 9
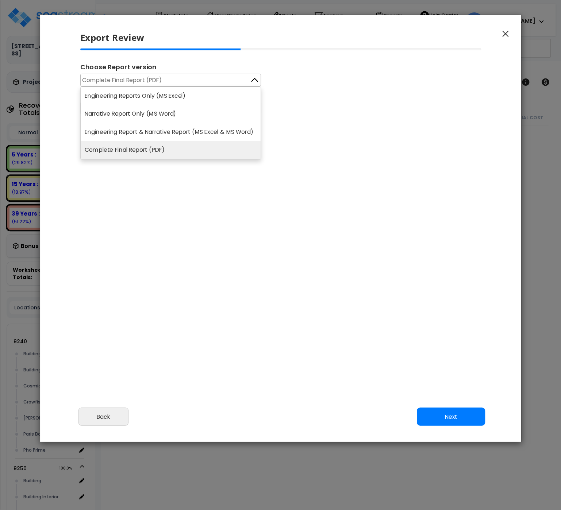
drag, startPoint x: 212, startPoint y: 224, endPoint x: 232, endPoint y: 177, distance: 51.1
click at [212, 223] on div "Choose Report version Complete Final Report (PDF) Engineering Reports Only (MS …" at bounding box center [280, 149] width 413 height 201
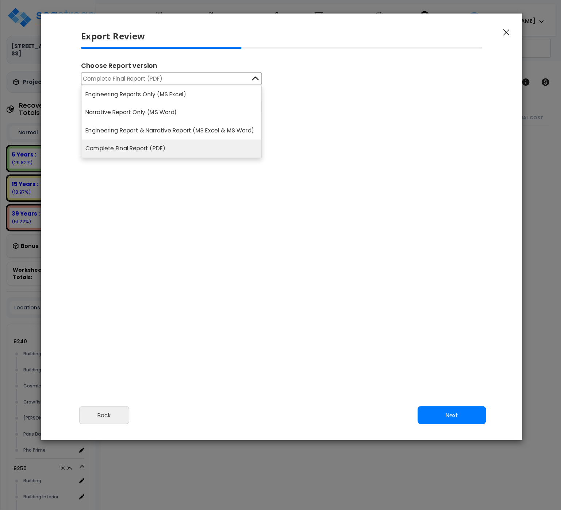
click at [287, 85] on div "Complete Final Report (PDF) Engineering Reports Only (MS Excel) Narrative Repor…" at bounding box center [281, 92] width 401 height 41
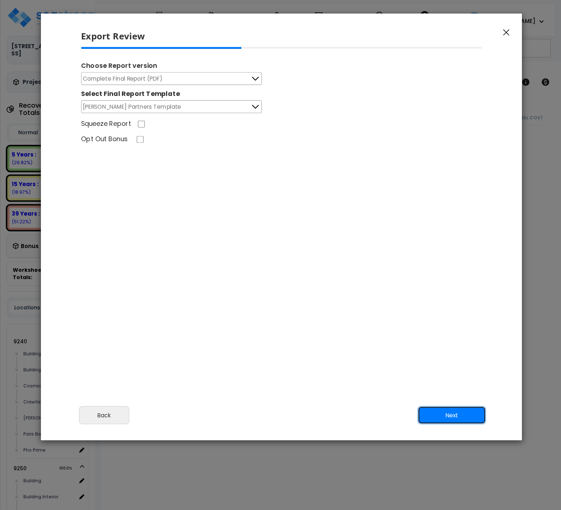
drag, startPoint x: 458, startPoint y: 414, endPoint x: 464, endPoint y: 412, distance: 5.9
click at [458, 413] on button "Next" at bounding box center [451, 415] width 68 height 18
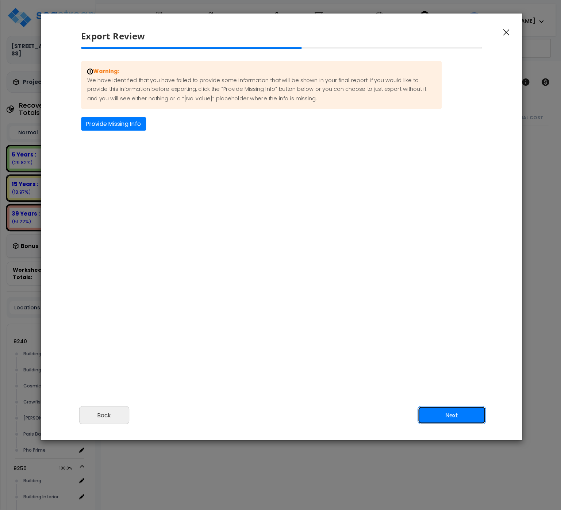
click at [452, 411] on button "Next" at bounding box center [451, 415] width 68 height 18
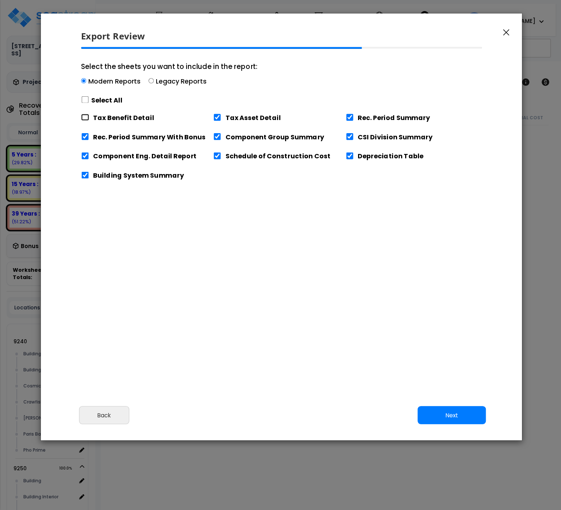
click at [85, 117] on input "Tax Benefit Detail" at bounding box center [85, 117] width 8 height 7
checkbox input "true"
drag, startPoint x: 85, startPoint y: 98, endPoint x: 185, endPoint y: 161, distance: 117.9
click at [85, 98] on input "Select the sheets you want to include in the report: Modern Reports Legacy Repo…" at bounding box center [85, 99] width 8 height 7
checkbox input "true"
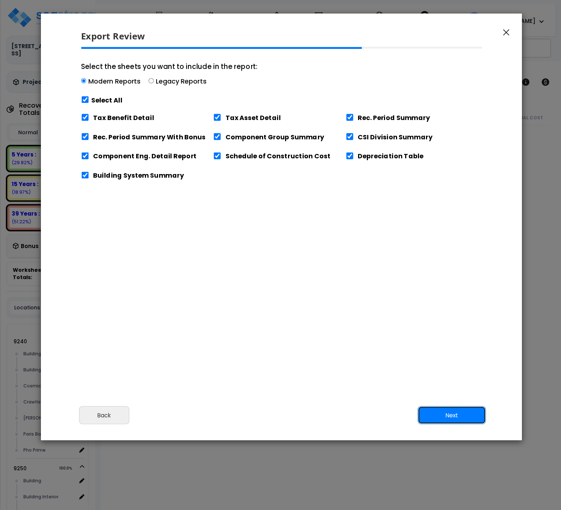
click at [441, 413] on button "Next" at bounding box center [451, 415] width 68 height 18
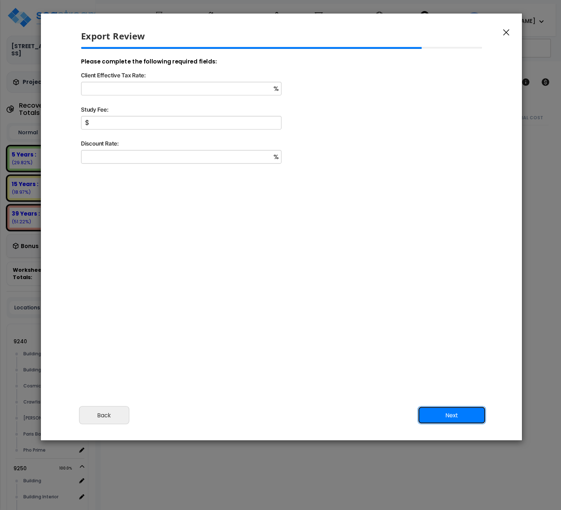
click at [441, 418] on button "Next" at bounding box center [451, 415] width 68 height 18
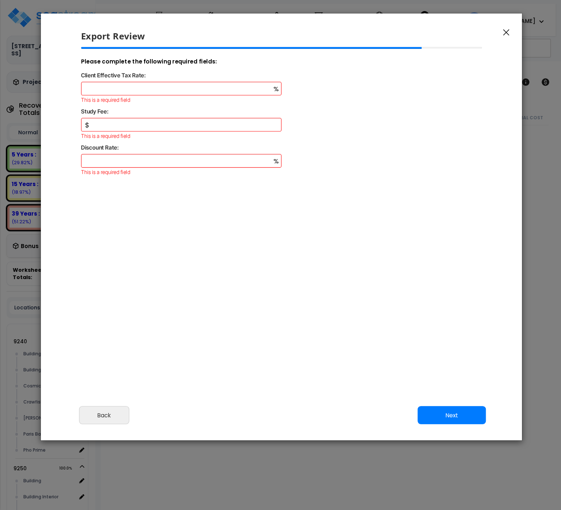
click at [148, 81] on div "Client Effective Tax Rate:" at bounding box center [281, 76] width 413 height 11
click at [150, 86] on input "Client Effective Tax Rate:" at bounding box center [181, 88] width 200 height 13
type input "100"
click at [163, 127] on input "Study Fee:" at bounding box center [181, 124] width 200 height 13
drag, startPoint x: 135, startPoint y: 126, endPoint x: 91, endPoint y: 121, distance: 43.7
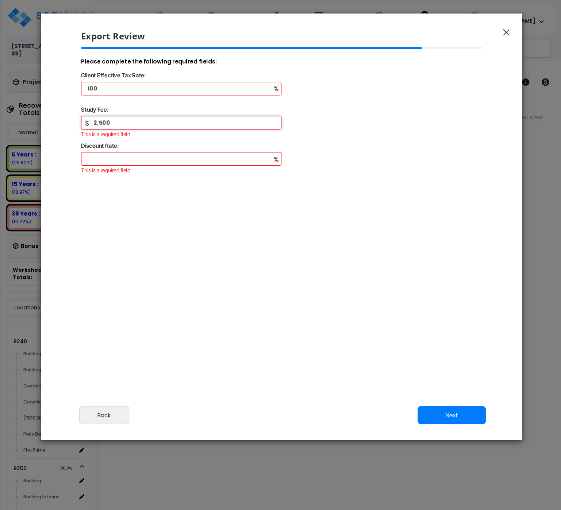
click at [91, 122] on input "2,500" at bounding box center [181, 122] width 200 height 13
type input "10"
drag, startPoint x: 100, startPoint y: 156, endPoint x: 104, endPoint y: 156, distance: 4.0
click at [101, 156] on input "Discount Rate:" at bounding box center [181, 158] width 200 height 13
type input "0"
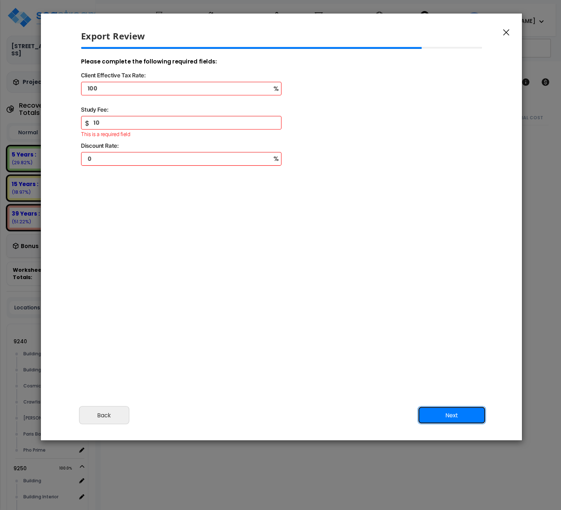
click at [454, 417] on button "Next" at bounding box center [451, 415] width 68 height 18
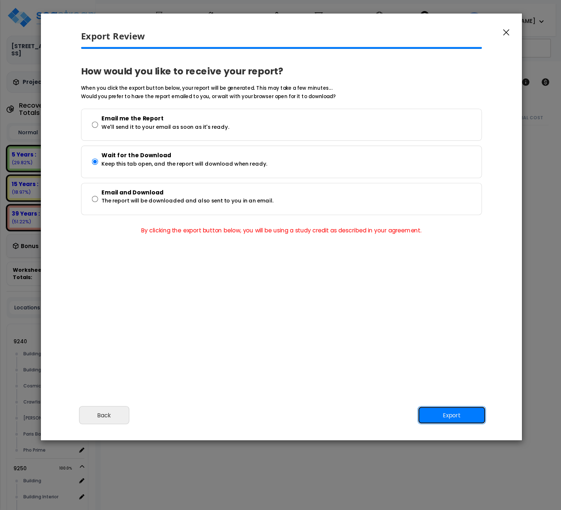
click at [449, 415] on button "Export" at bounding box center [451, 415] width 68 height 18
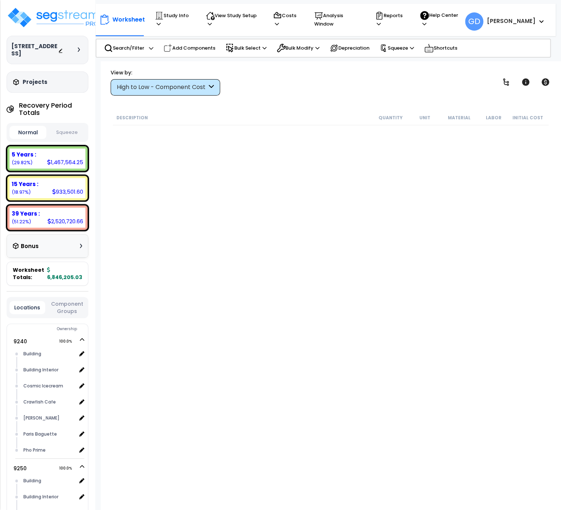
click at [391, 285] on div "Description Quantity Unit Material Labor Initial Cost" at bounding box center [331, 281] width 438 height 342
